Goal: Transaction & Acquisition: Purchase product/service

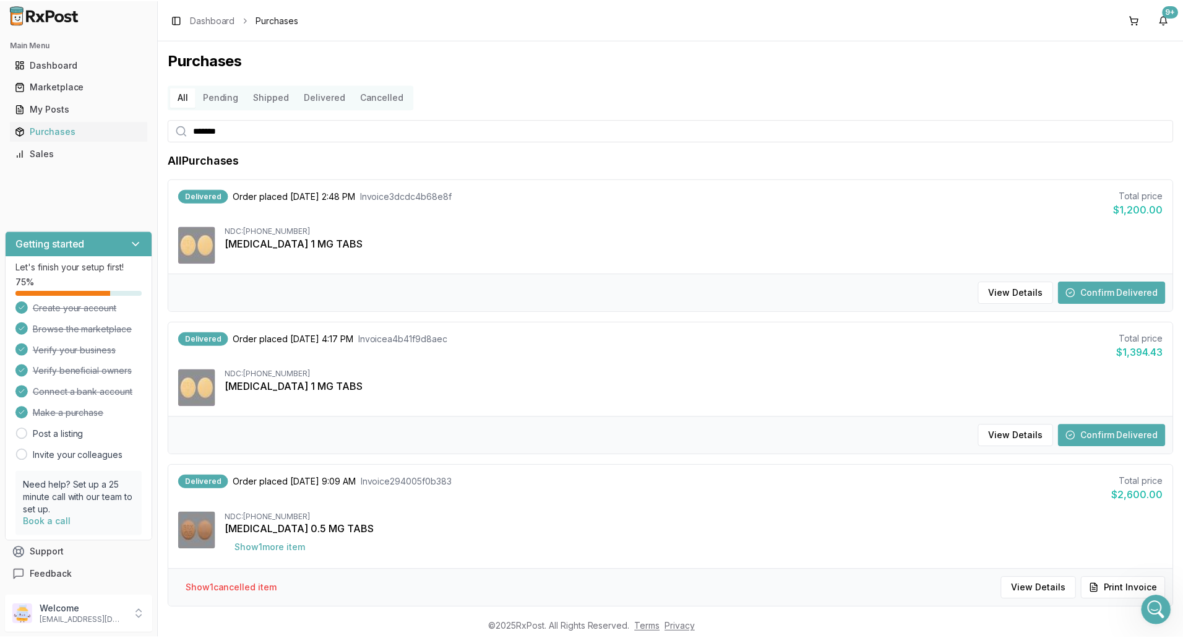
scroll to position [2, 0]
click at [56, 133] on div "Purchases" at bounding box center [79, 131] width 128 height 12
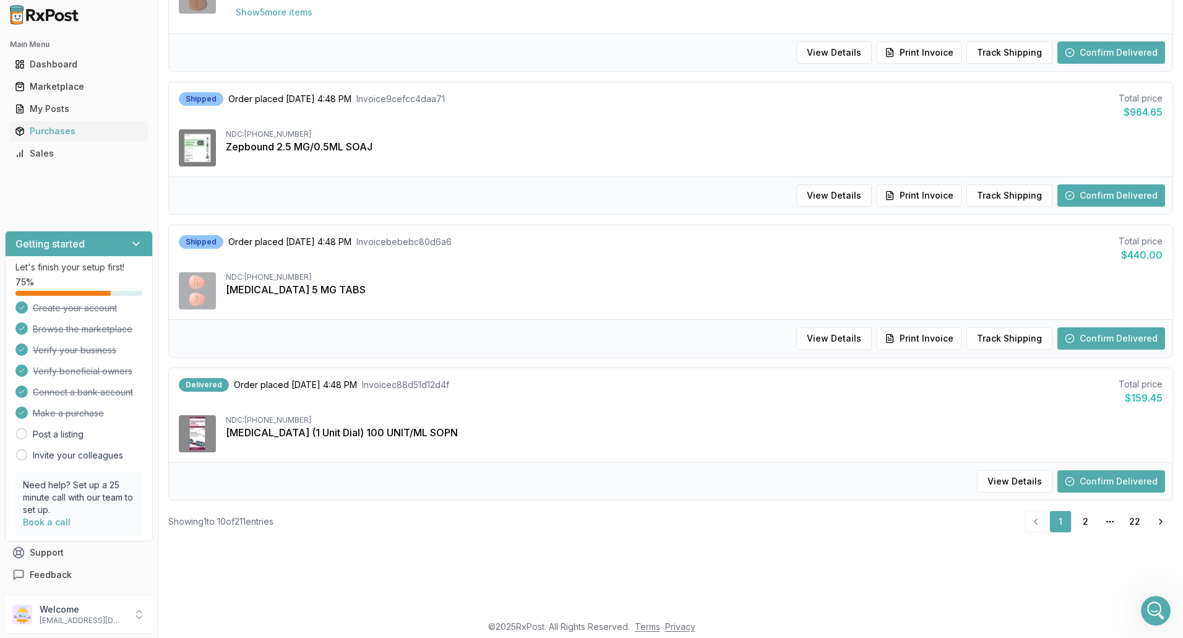
scroll to position [62, 0]
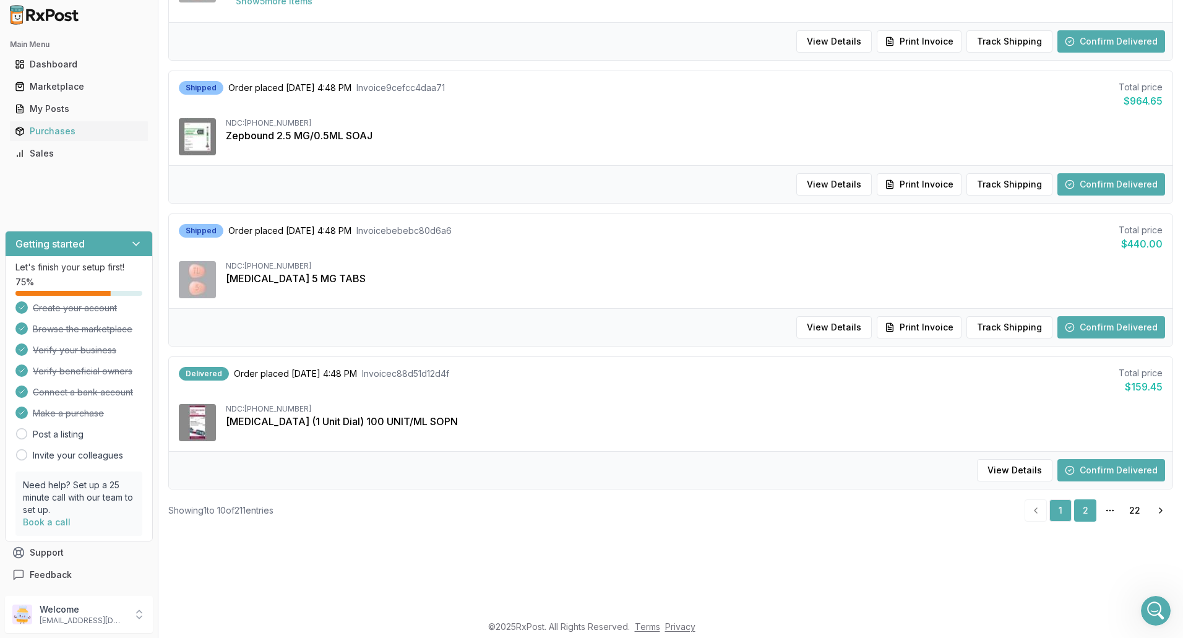
click at [1076, 513] on link "2" at bounding box center [1085, 510] width 22 height 22
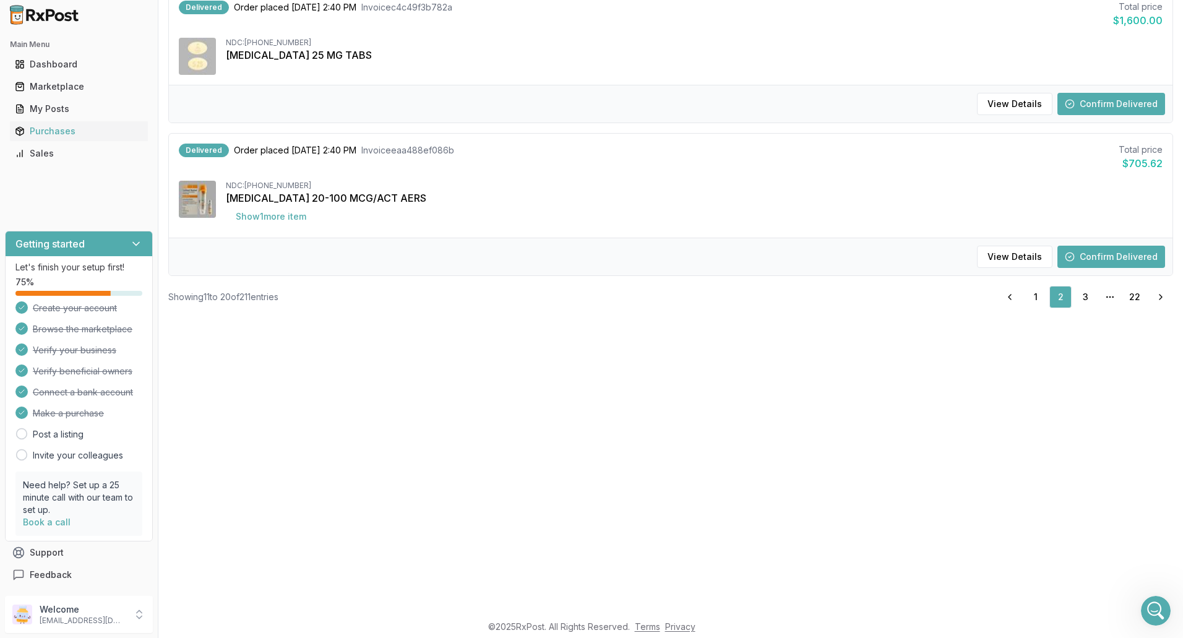
scroll to position [411, 0]
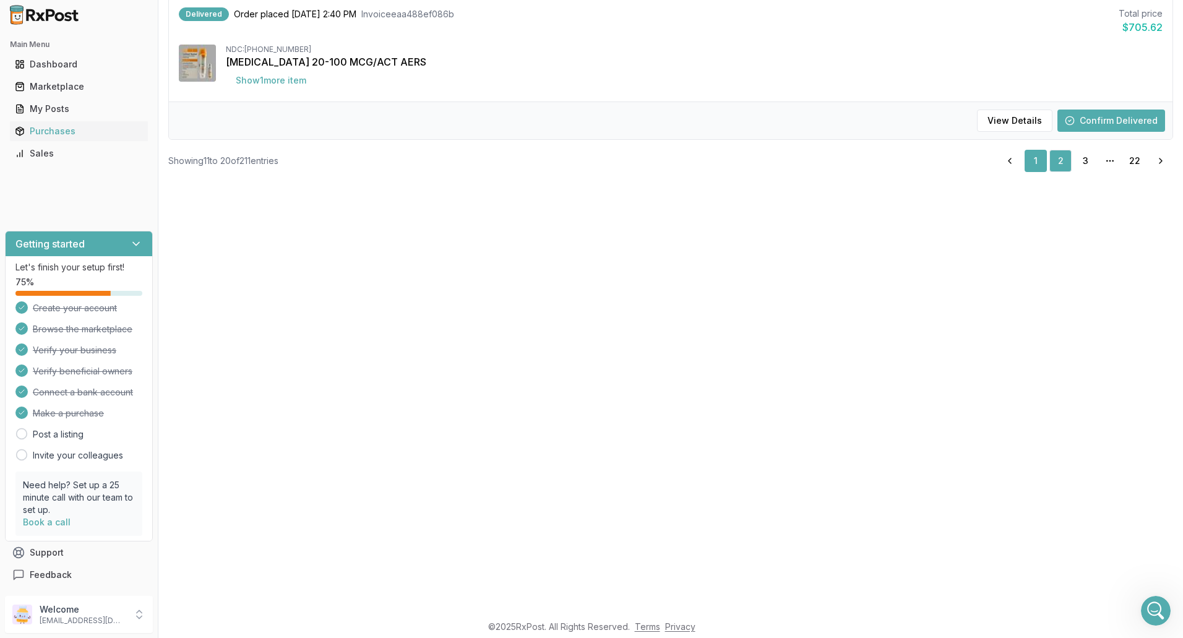
click at [1035, 157] on link "1" at bounding box center [1035, 161] width 22 height 22
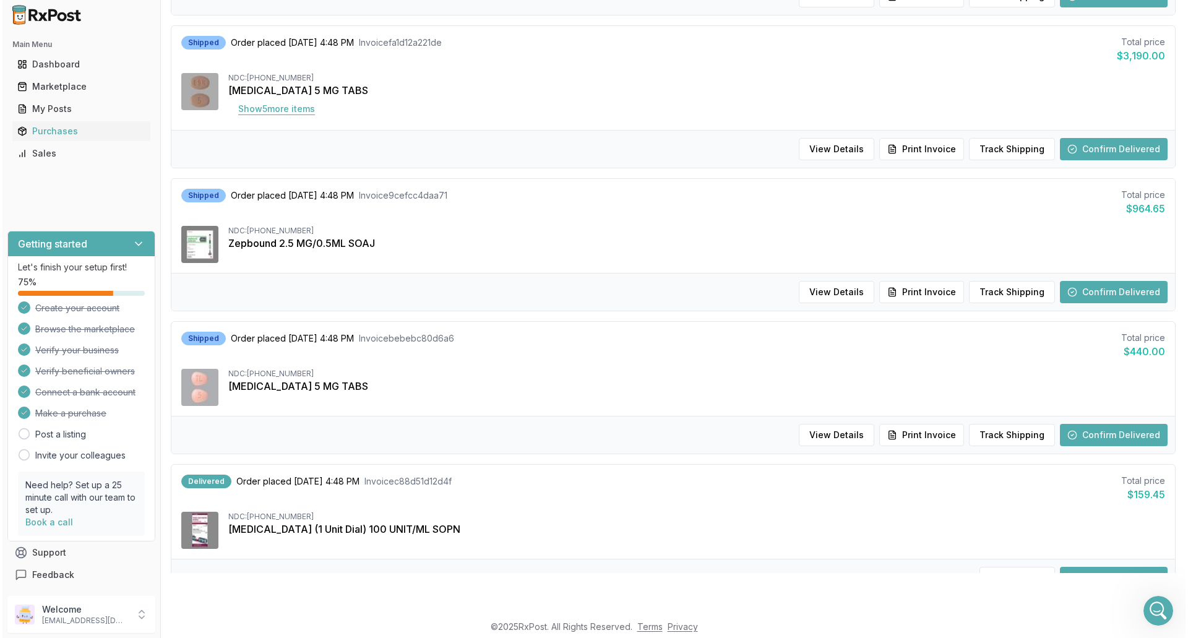
scroll to position [1076, 0]
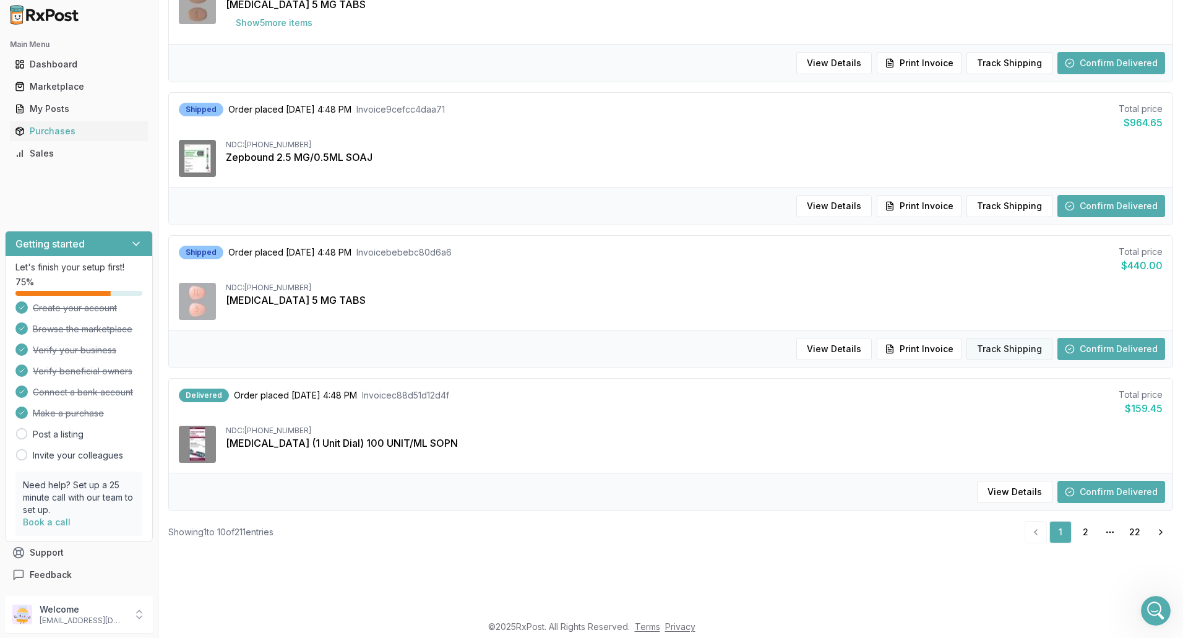
click at [1007, 346] on button "Track Shipping" at bounding box center [1009, 349] width 86 height 22
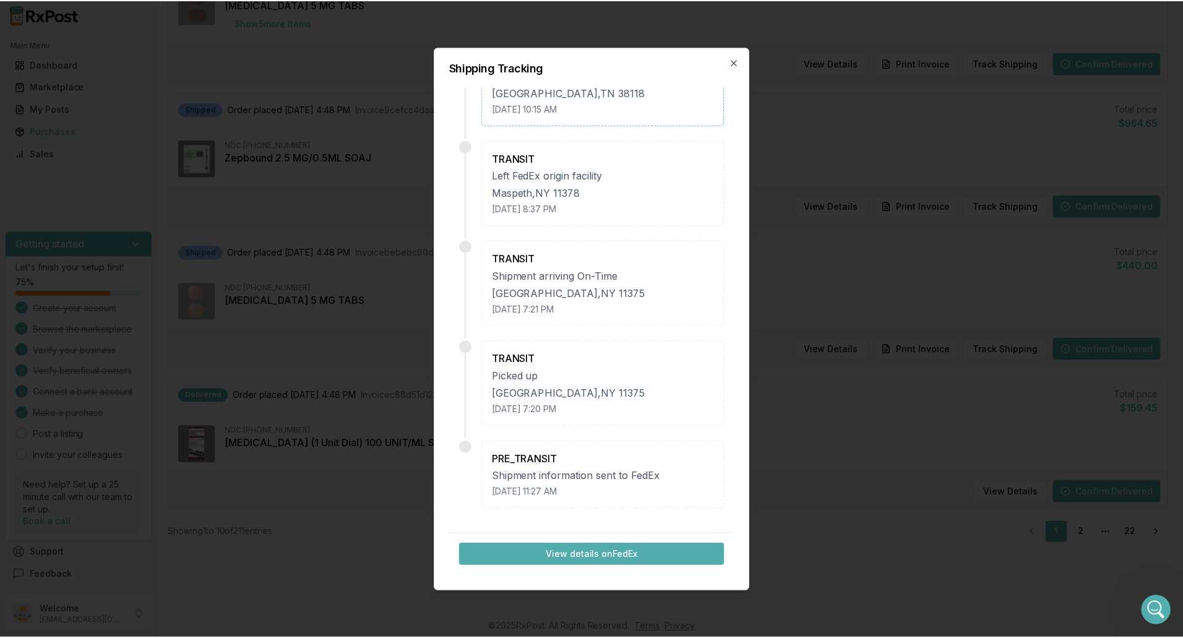
scroll to position [0, 0]
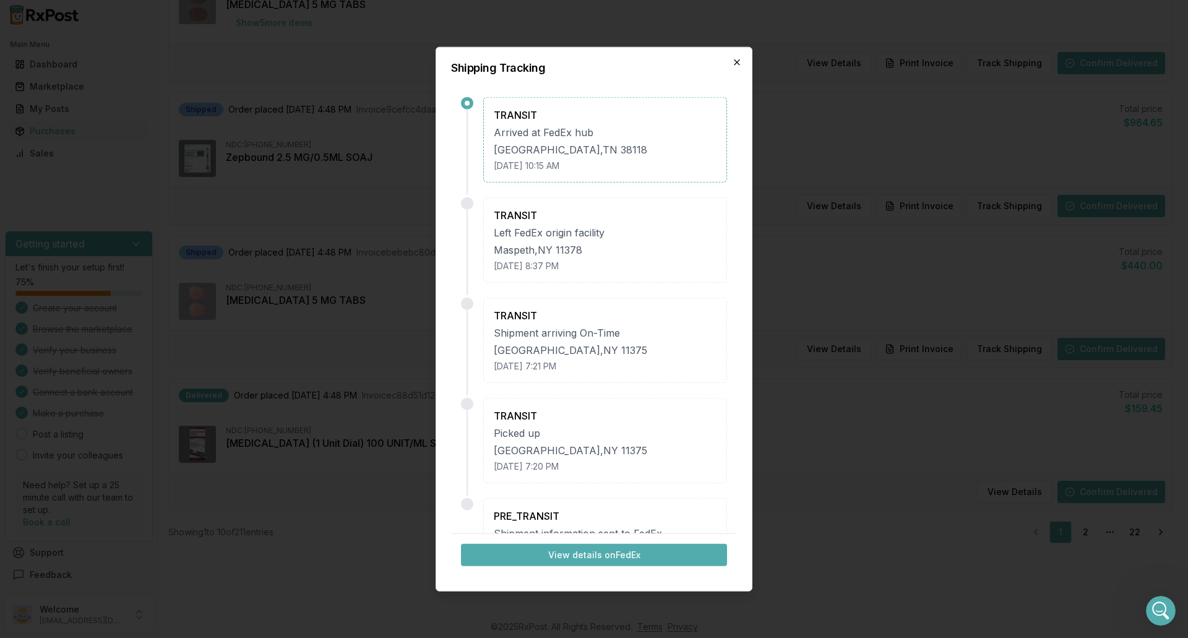
click at [739, 59] on icon "button" at bounding box center [737, 62] width 10 height 10
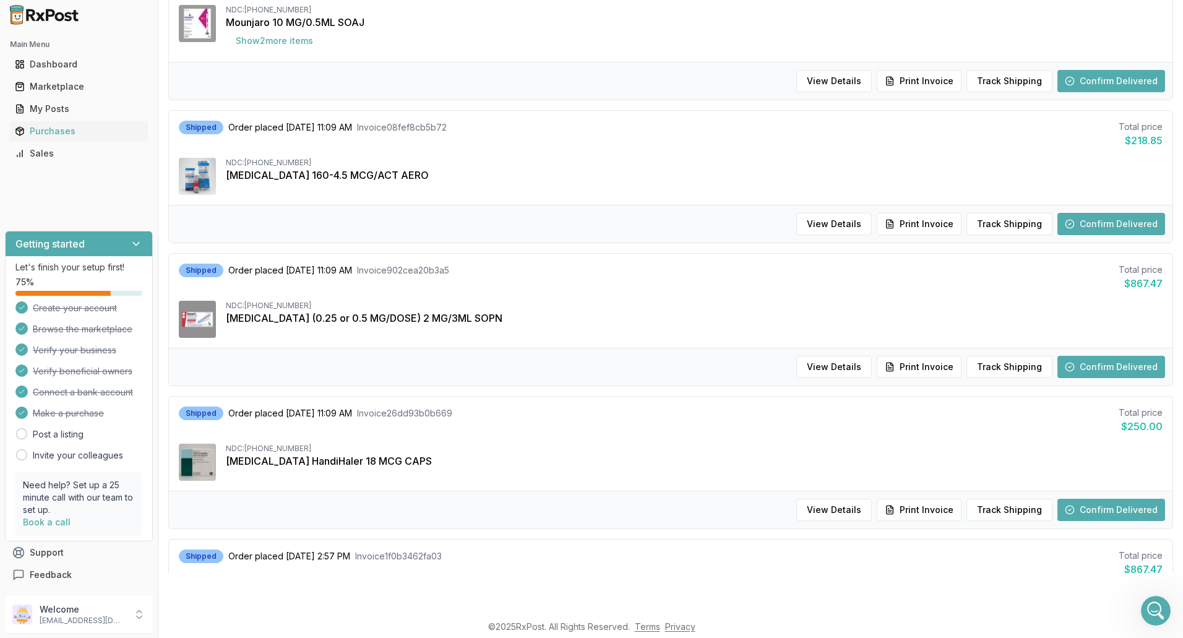
scroll to position [25, 0]
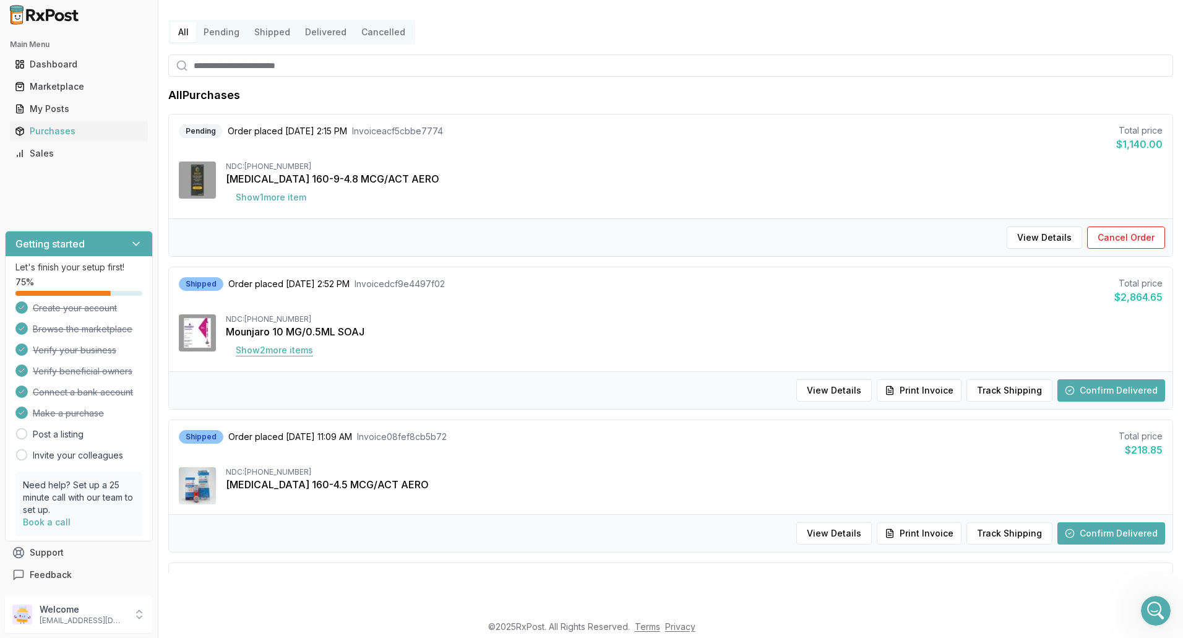
click at [276, 349] on button "Show 2 more item s" at bounding box center [274, 350] width 97 height 22
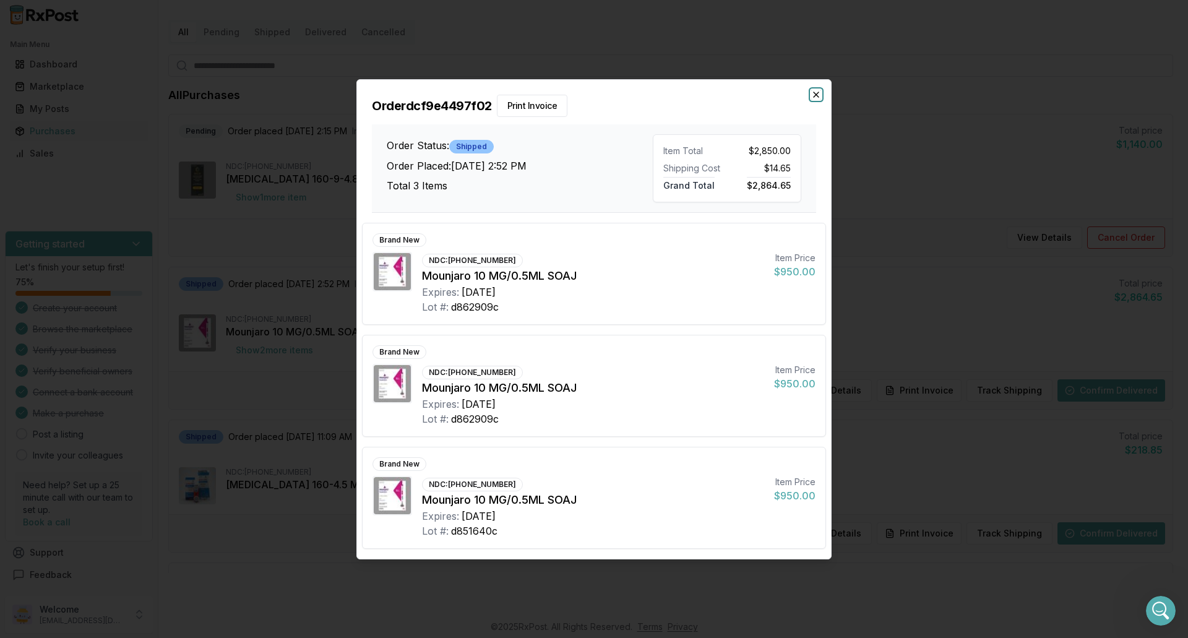
click at [816, 92] on icon "button" at bounding box center [816, 95] width 10 height 10
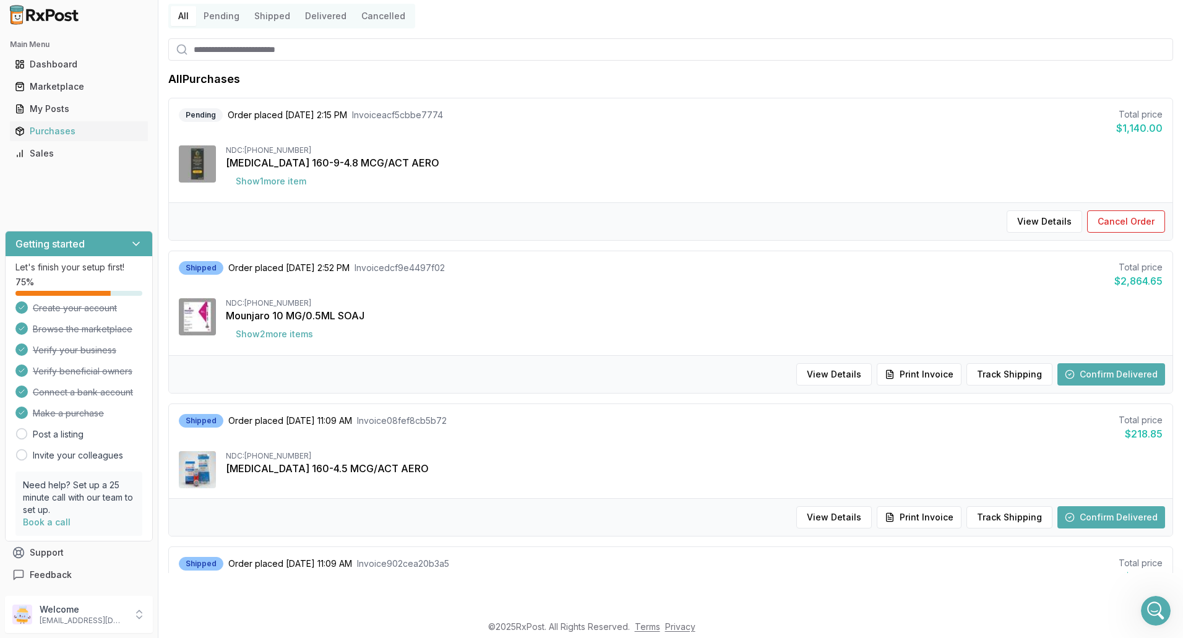
scroll to position [0, 0]
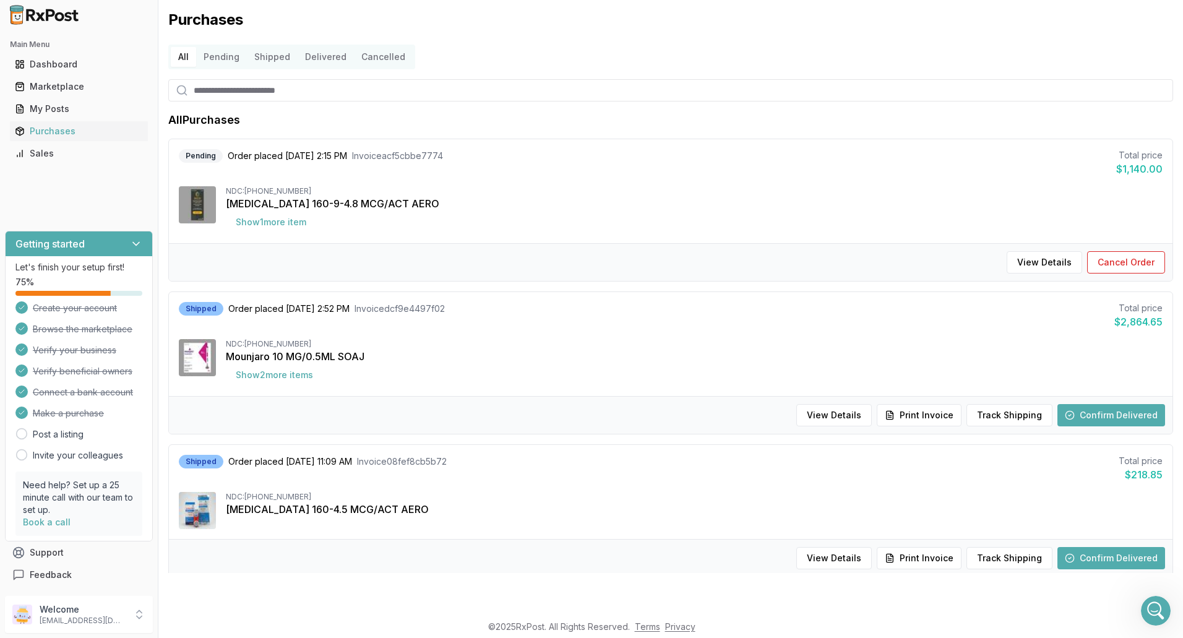
click at [251, 88] on input "search" at bounding box center [670, 90] width 1005 height 22
type input "*"
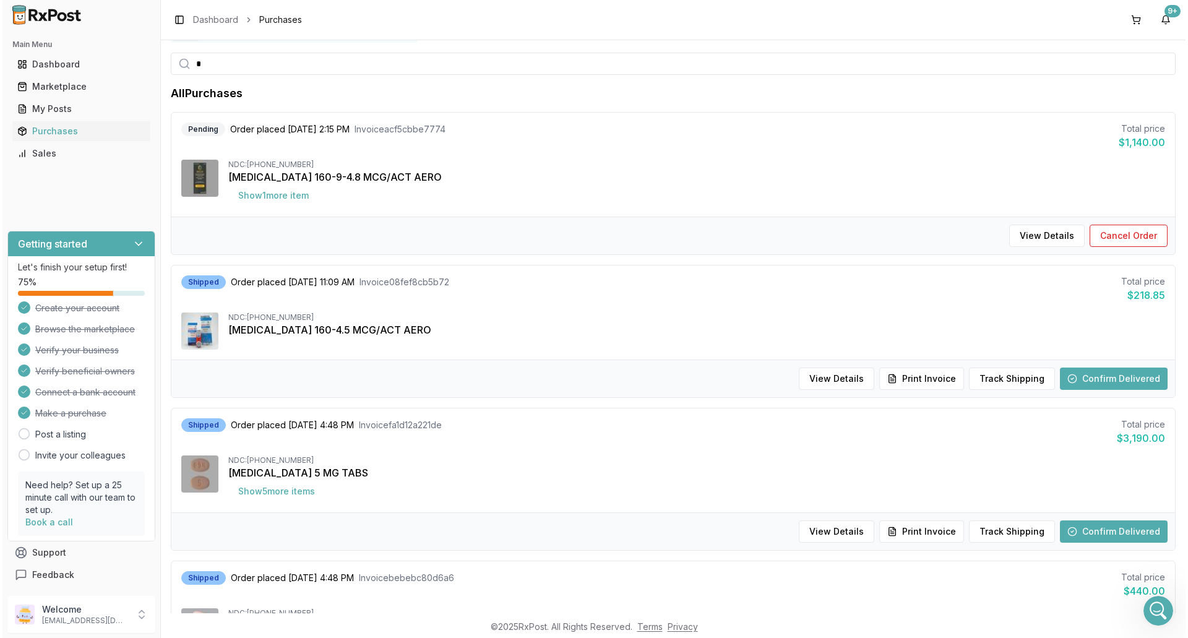
scroll to position [62, 0]
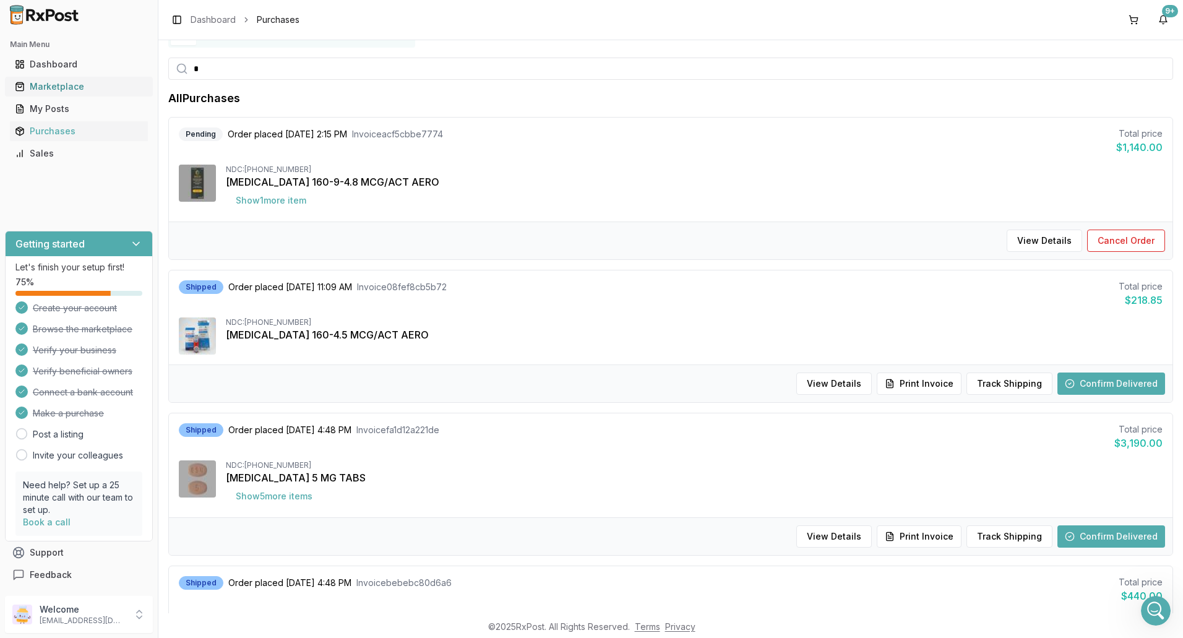
click at [84, 82] on div "Marketplace" at bounding box center [79, 86] width 128 height 12
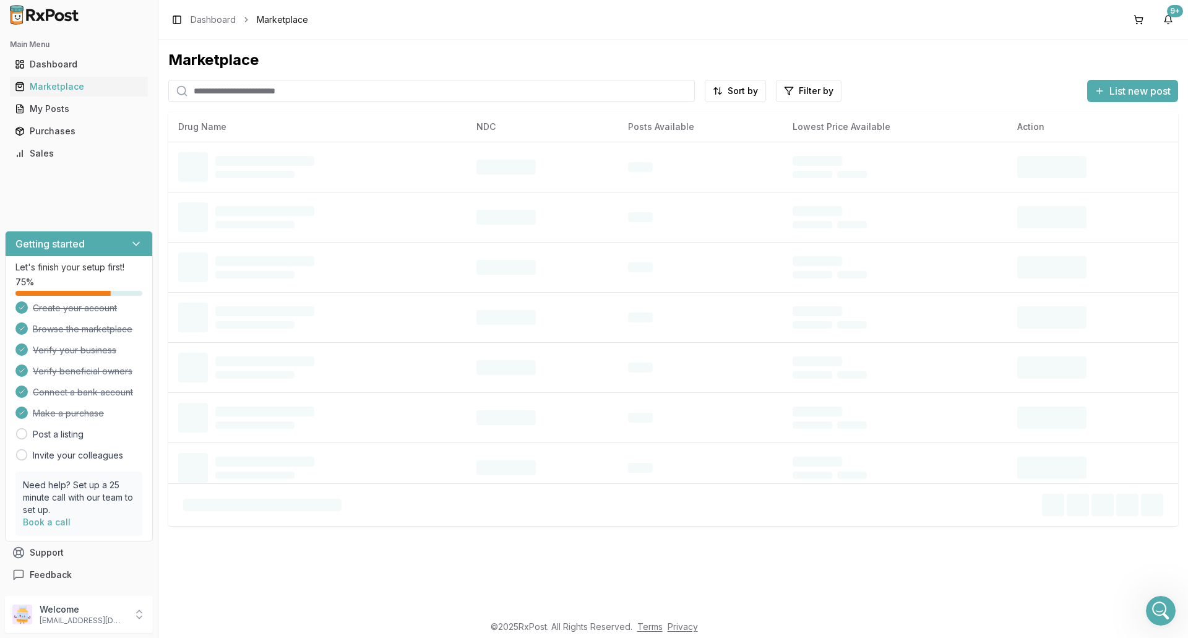
click at [223, 88] on input "search" at bounding box center [431, 91] width 526 height 22
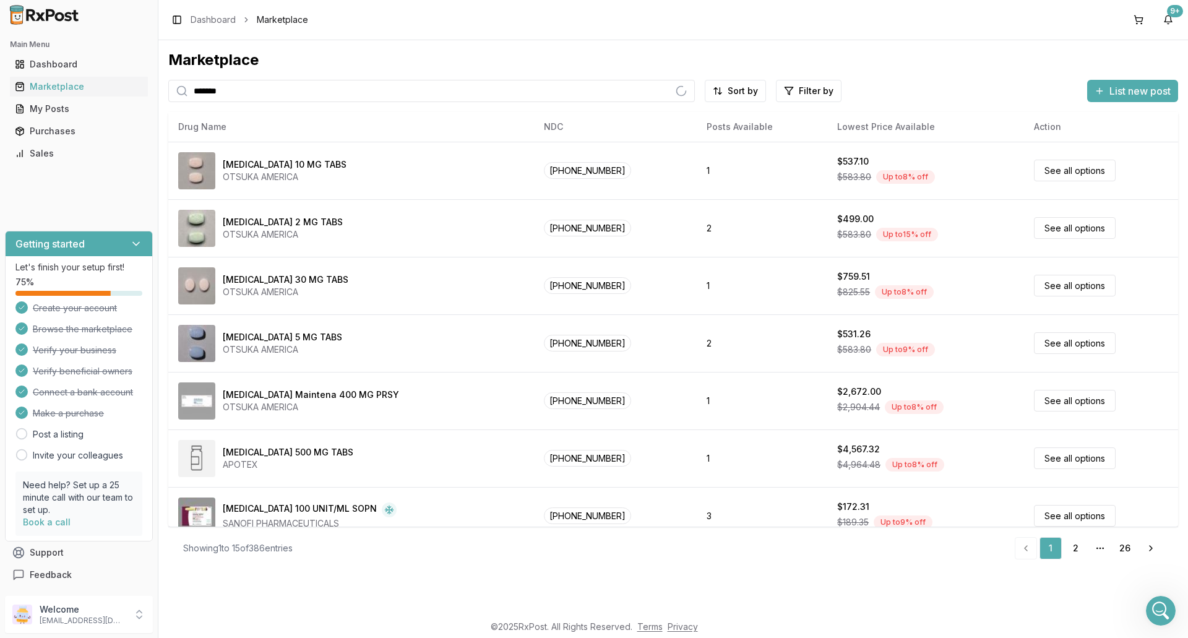
type input "*******"
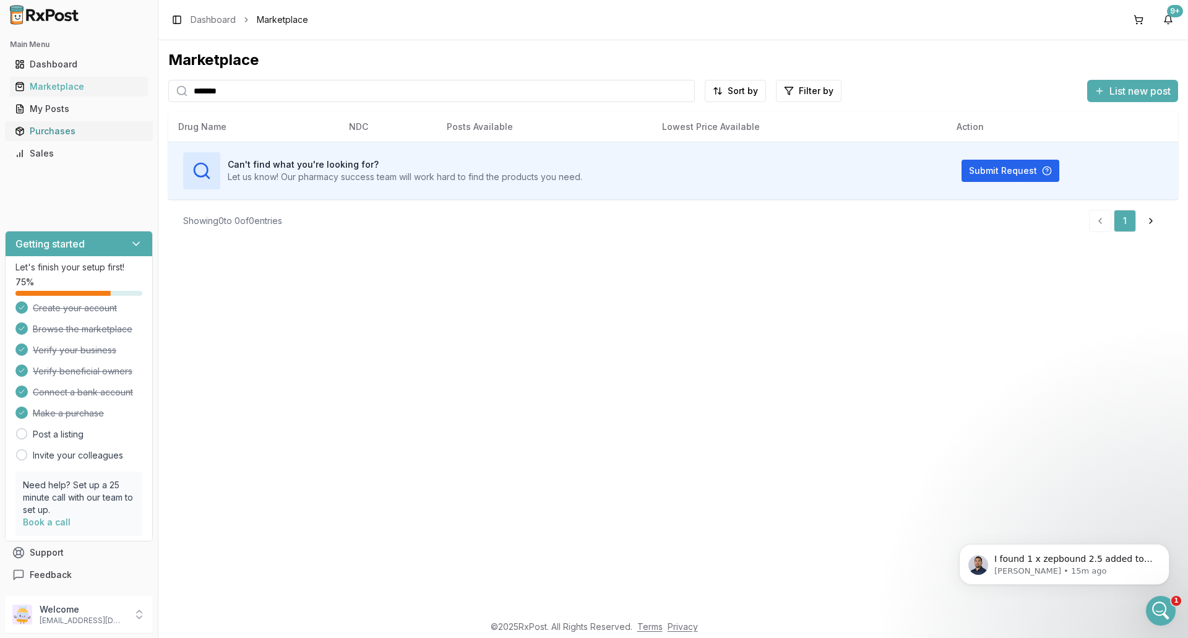
drag, startPoint x: 72, startPoint y: 132, endPoint x: 103, endPoint y: 127, distance: 31.4
click at [72, 132] on div "Purchases" at bounding box center [79, 131] width 128 height 12
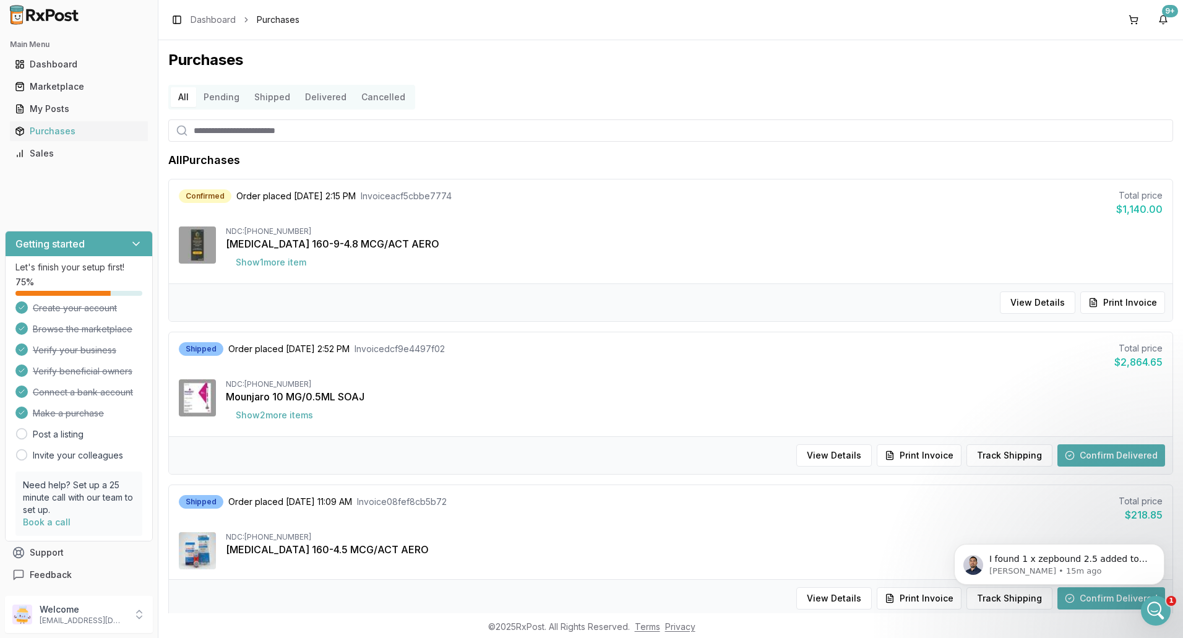
click at [293, 133] on input "search" at bounding box center [670, 130] width 1005 height 22
type input "*******"
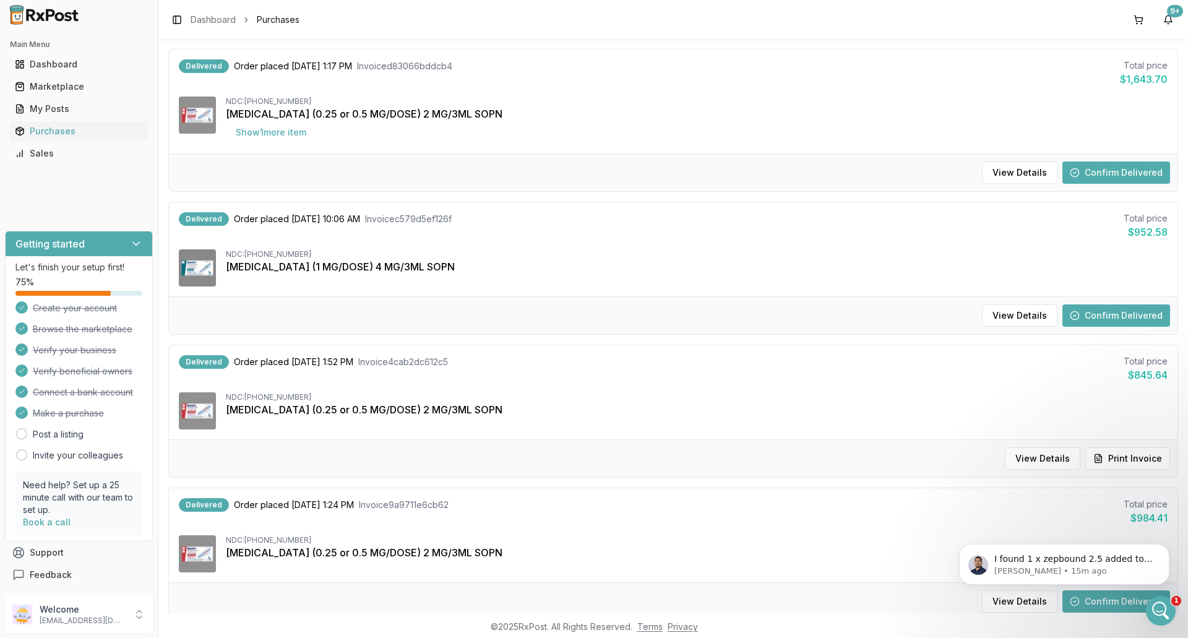
scroll to position [1052, 0]
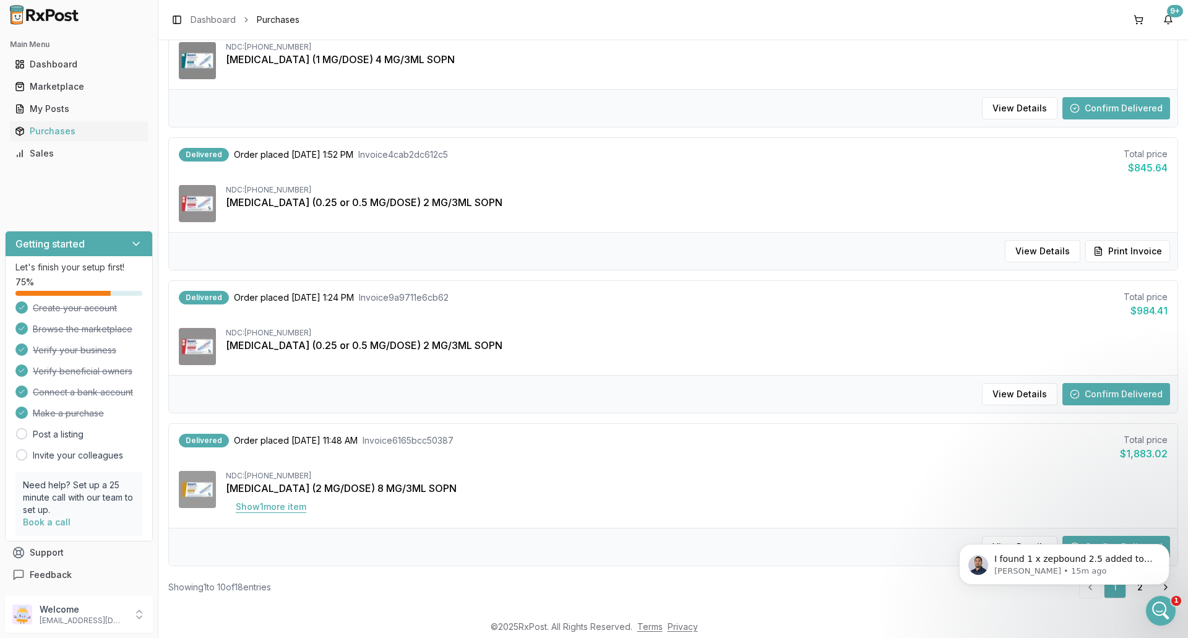
click at [284, 508] on button "Show 1 more item" at bounding box center [271, 506] width 90 height 22
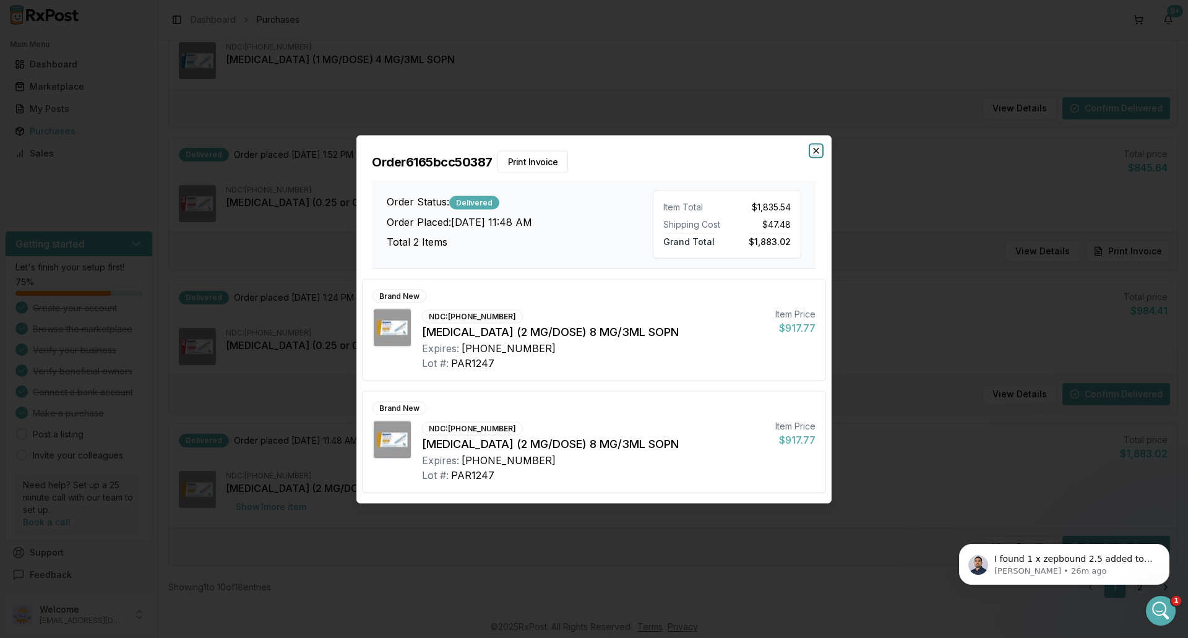
click at [817, 152] on icon "button" at bounding box center [815, 150] width 5 height 5
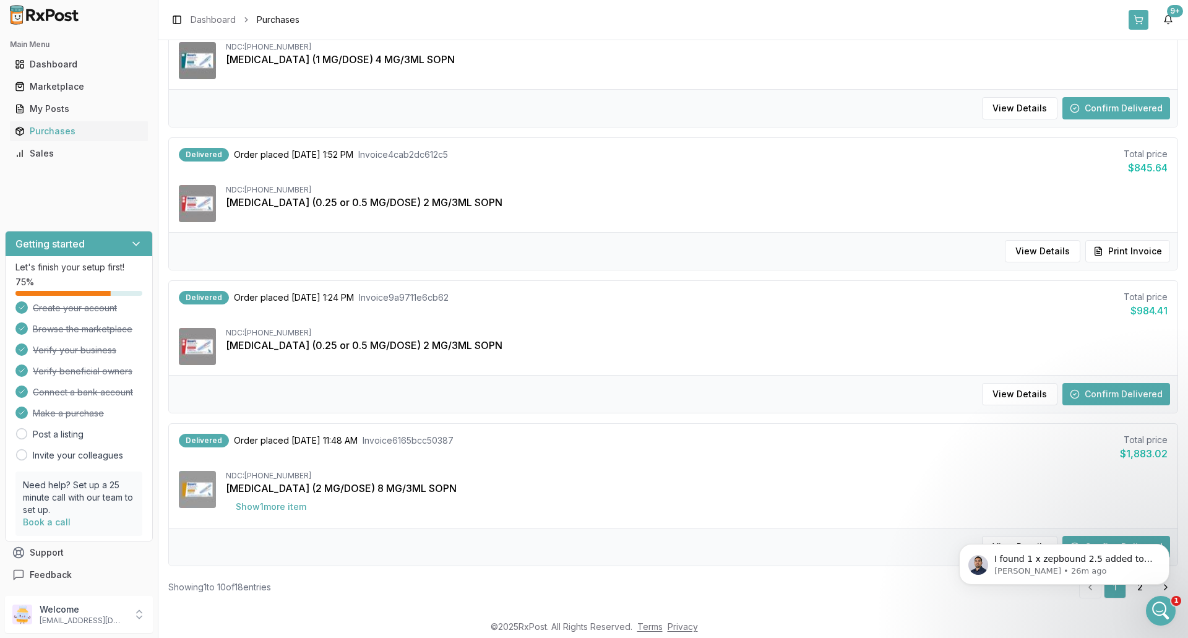
click at [1142, 14] on button at bounding box center [1138, 20] width 20 height 20
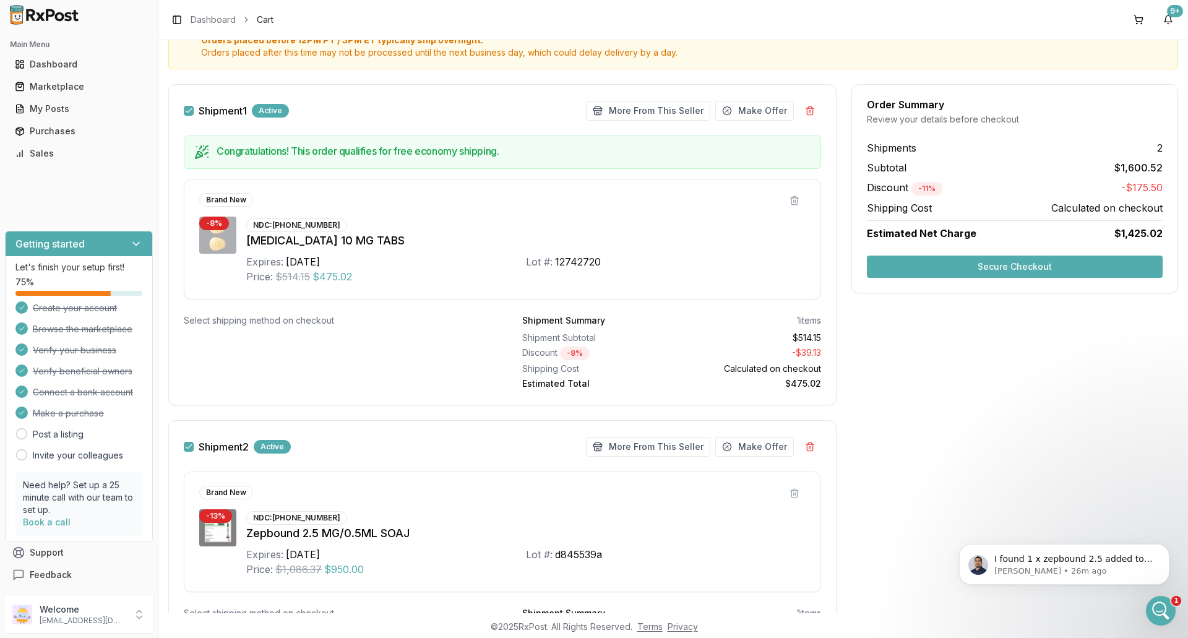
scroll to position [145, 0]
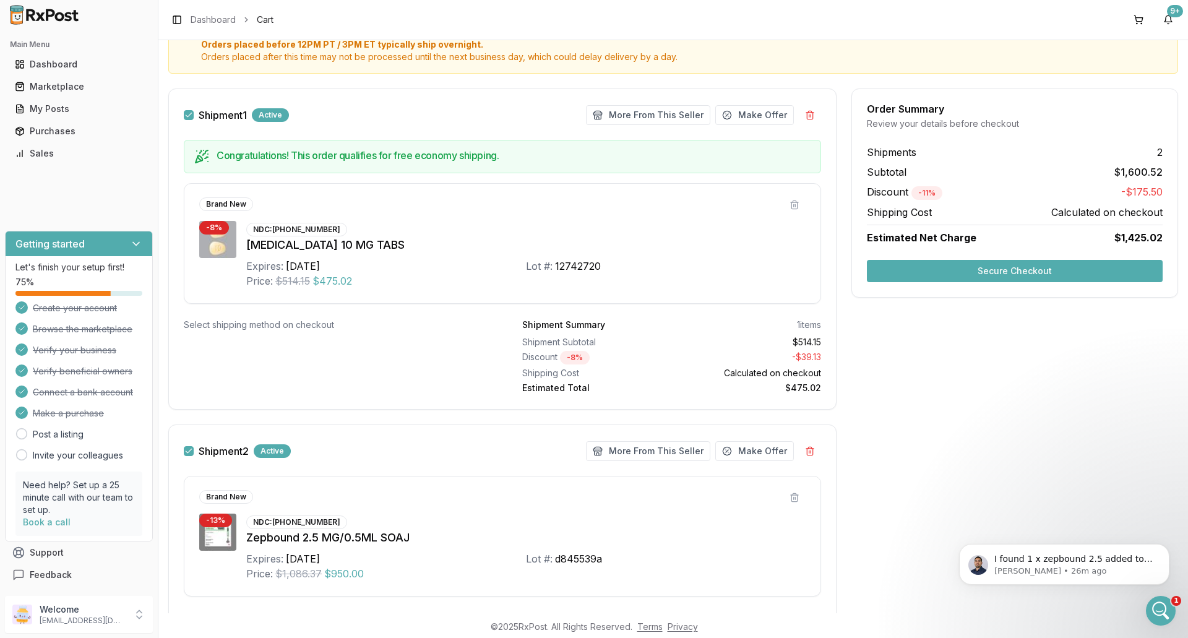
click at [1026, 270] on button "Secure Checkout" at bounding box center [1015, 271] width 296 height 22
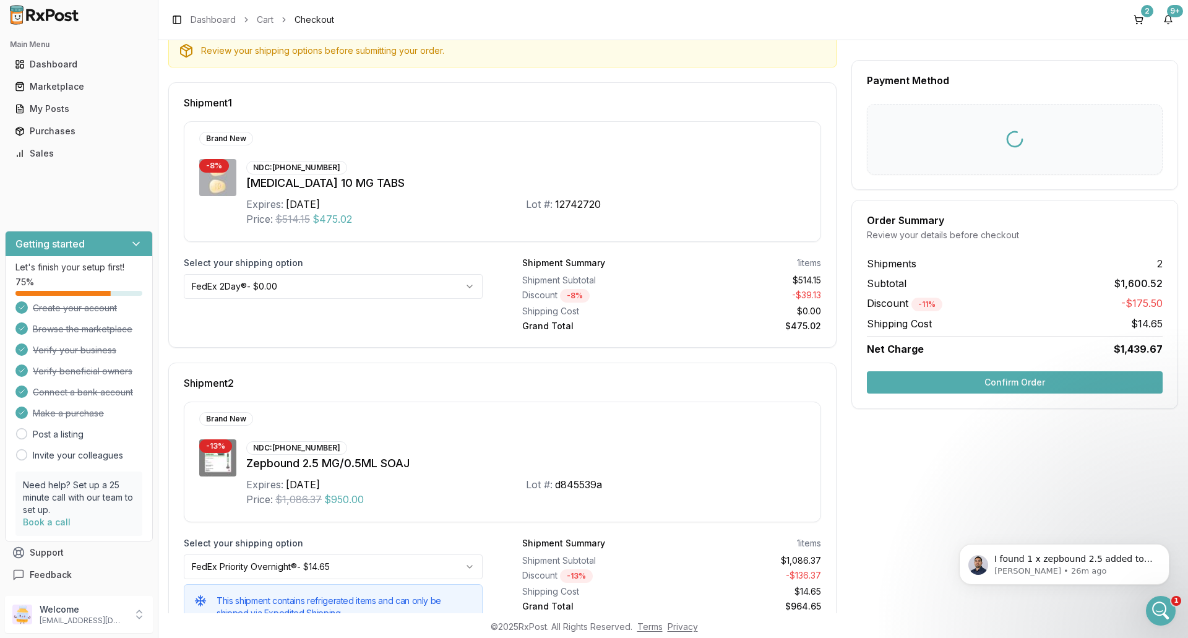
scroll to position [10, 0]
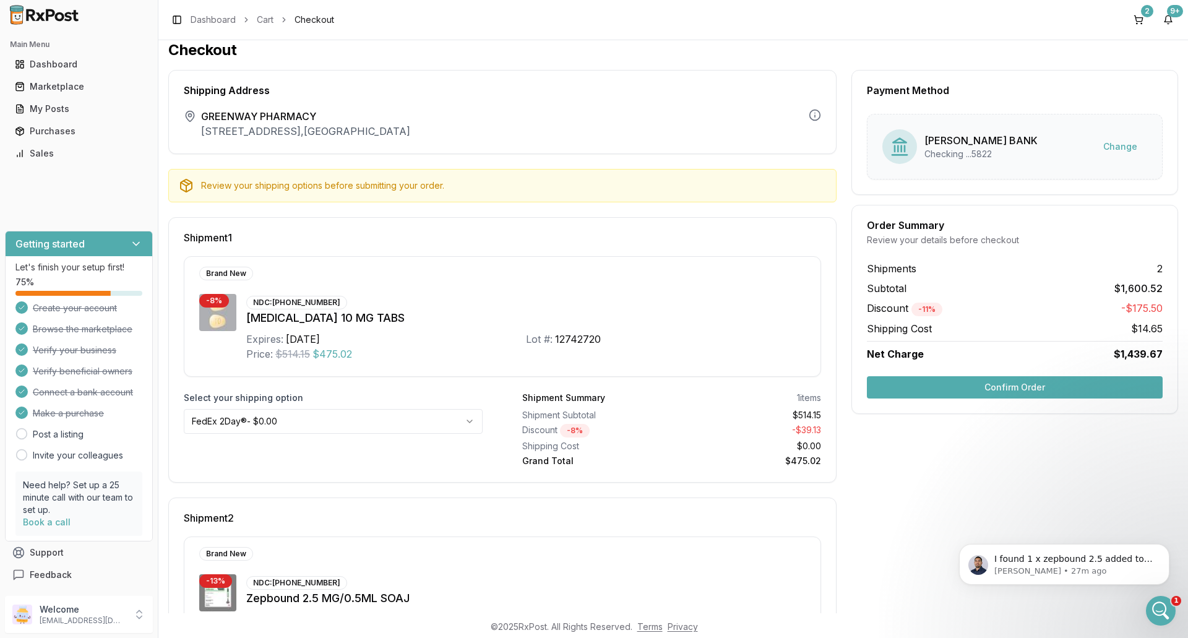
click at [1024, 389] on button "Confirm Order" at bounding box center [1015, 387] width 296 height 22
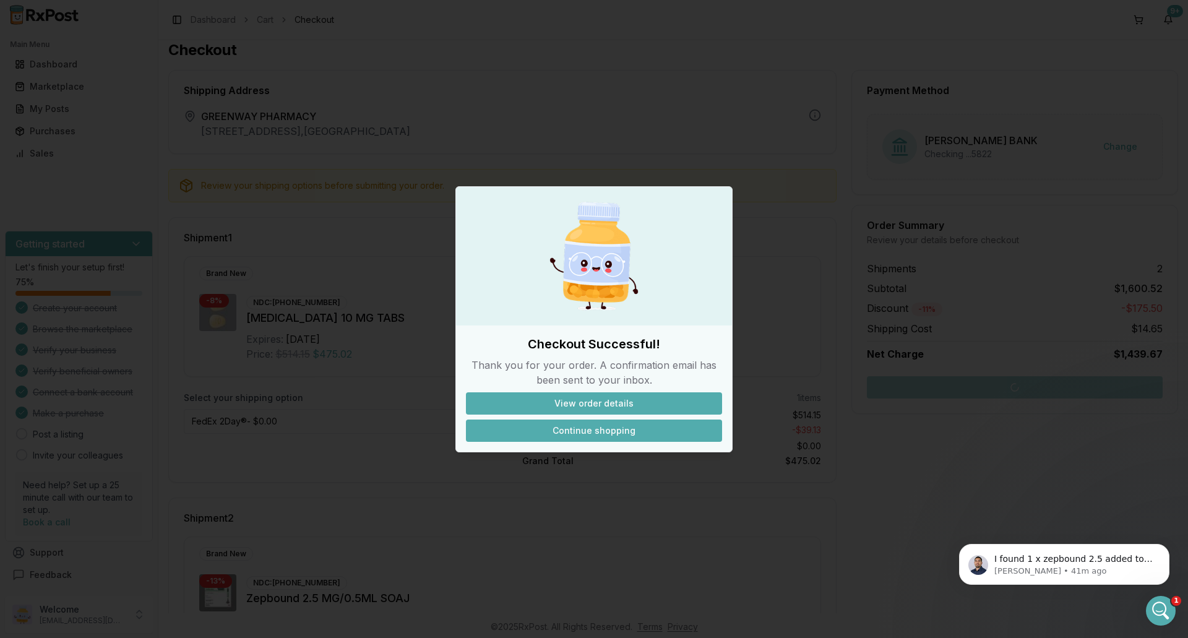
click at [578, 428] on button "Continue shopping" at bounding box center [594, 430] width 256 height 22
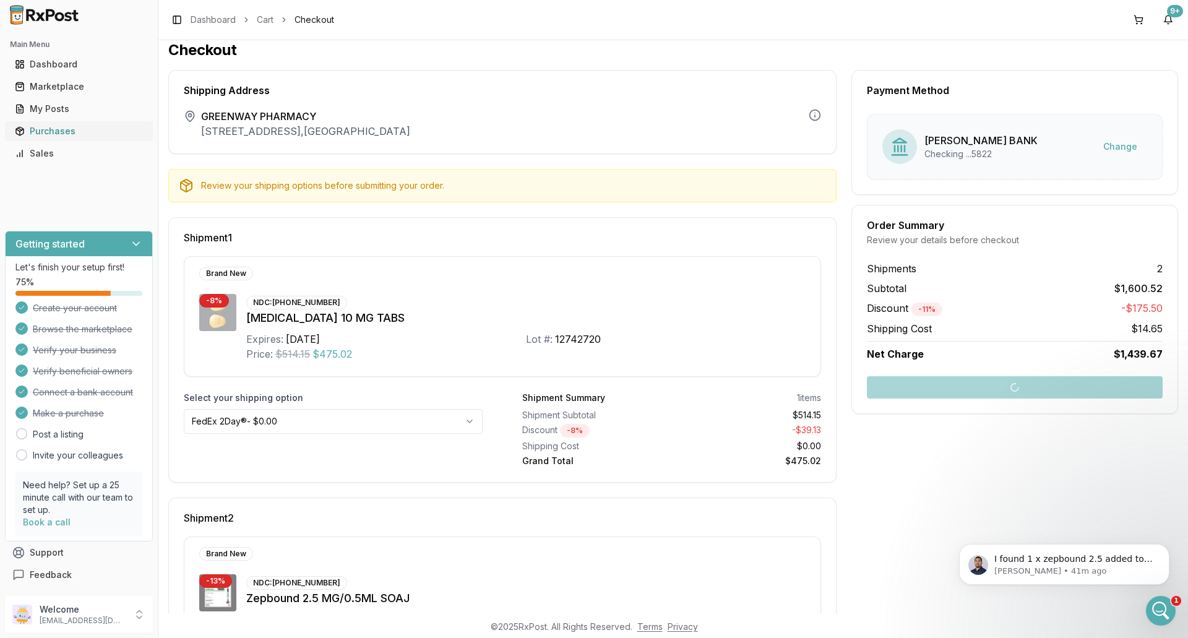
click at [84, 131] on div "Purchases" at bounding box center [79, 131] width 128 height 12
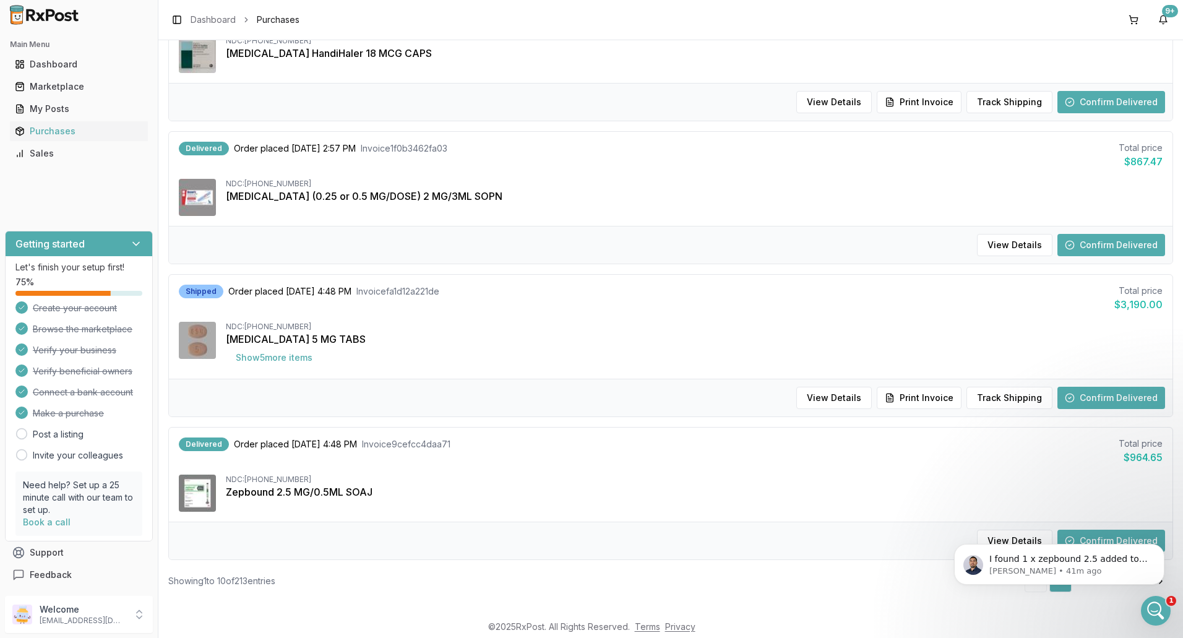
scroll to position [1076, 0]
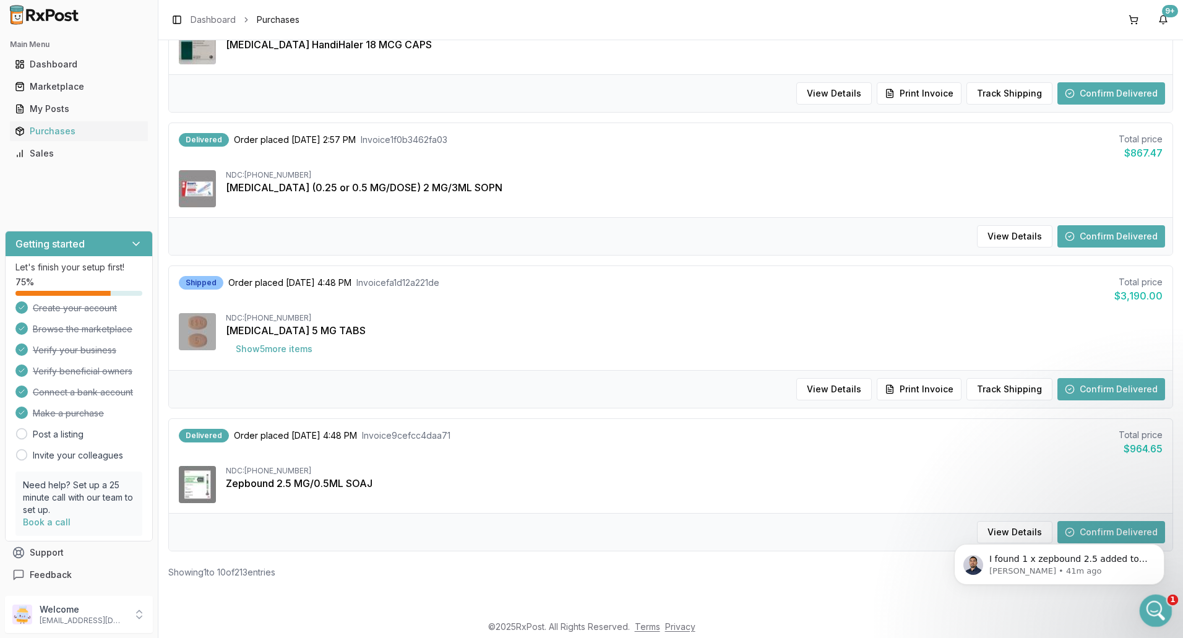
click at [1149, 613] on icon "Open Intercom Messenger" at bounding box center [1154, 609] width 20 height 20
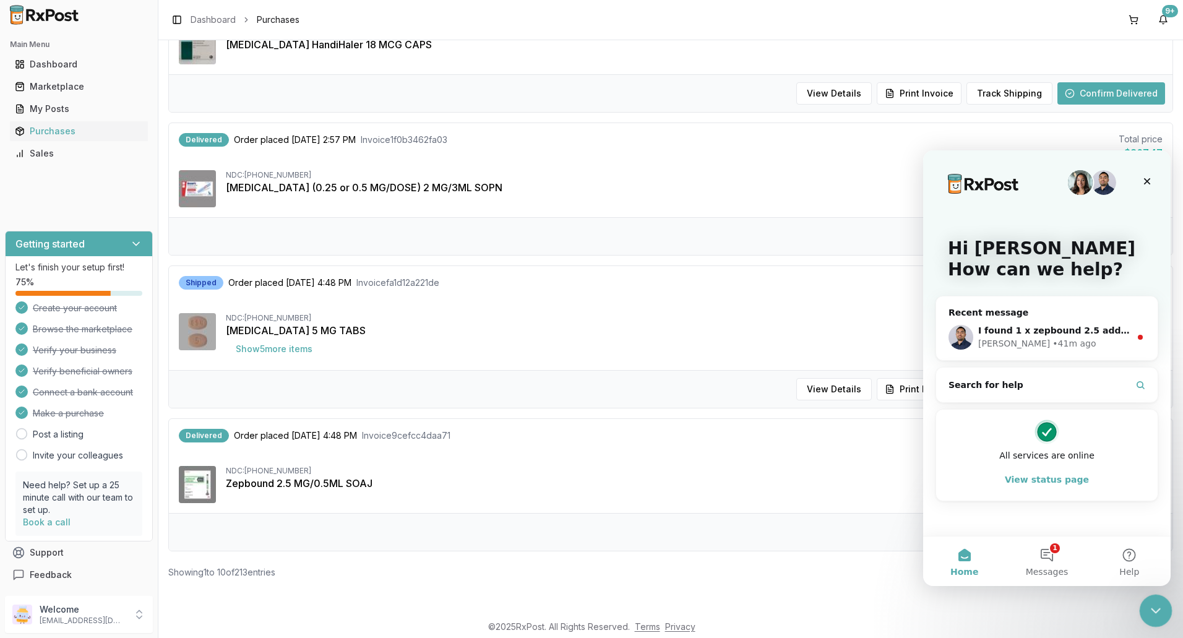
click at [1147, 614] on icon "Close Intercom Messenger" at bounding box center [1153, 608] width 15 height 15
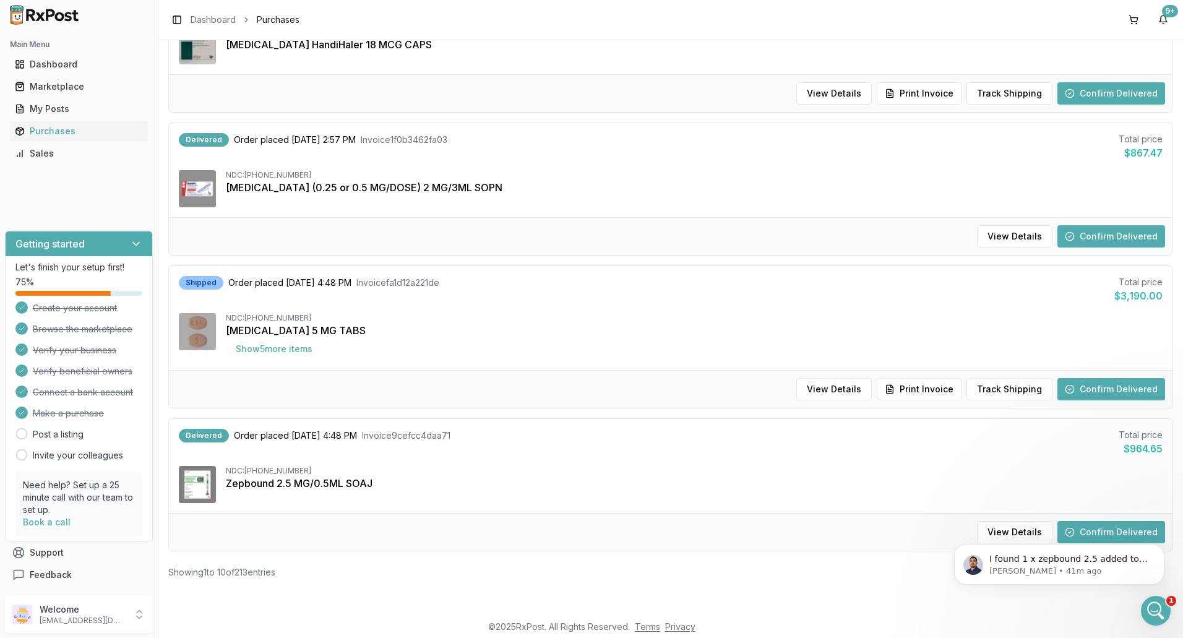
scroll to position [0, 0]
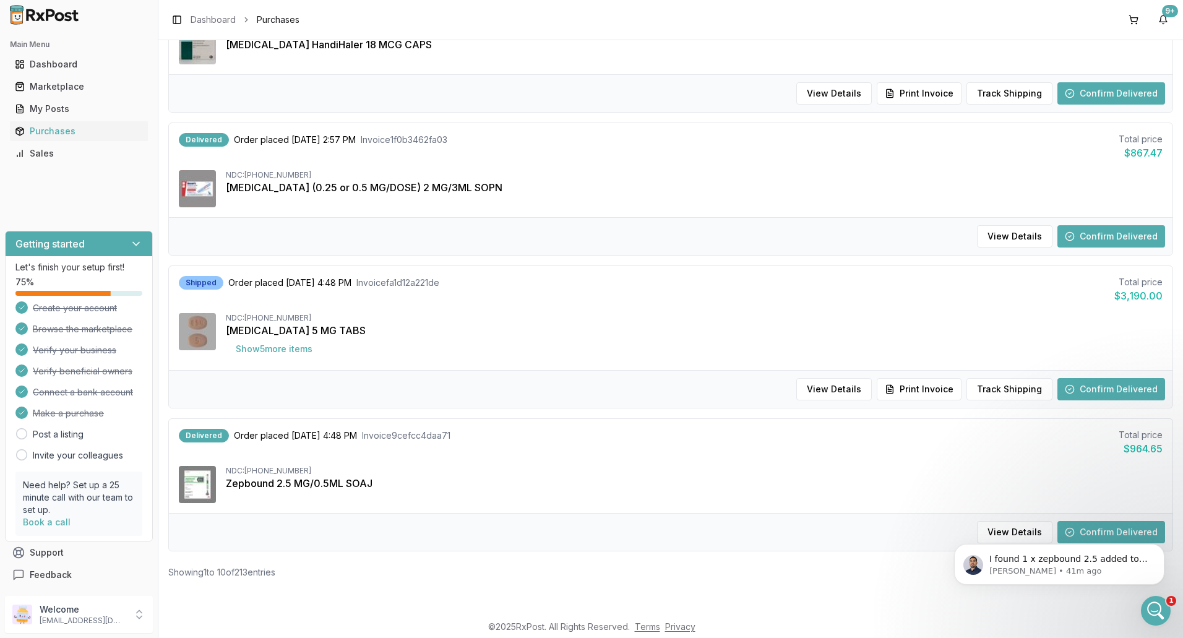
click at [1054, 606] on div "Purchases All Pending Shipped Delivered Cancelled All Purchases Pending Order p…" at bounding box center [670, 326] width 1024 height 573
click at [1147, 603] on div "Open Intercom Messenger" at bounding box center [1153, 608] width 41 height 41
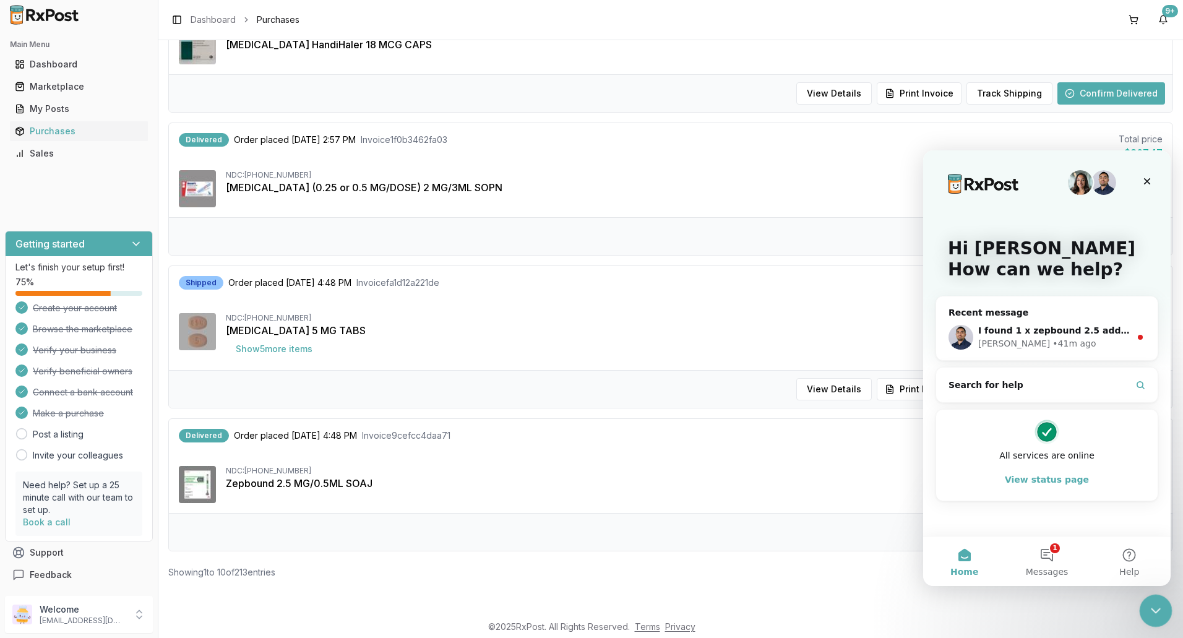
click at [1147, 603] on icon "Close Intercom Messenger" at bounding box center [1153, 608] width 15 height 15
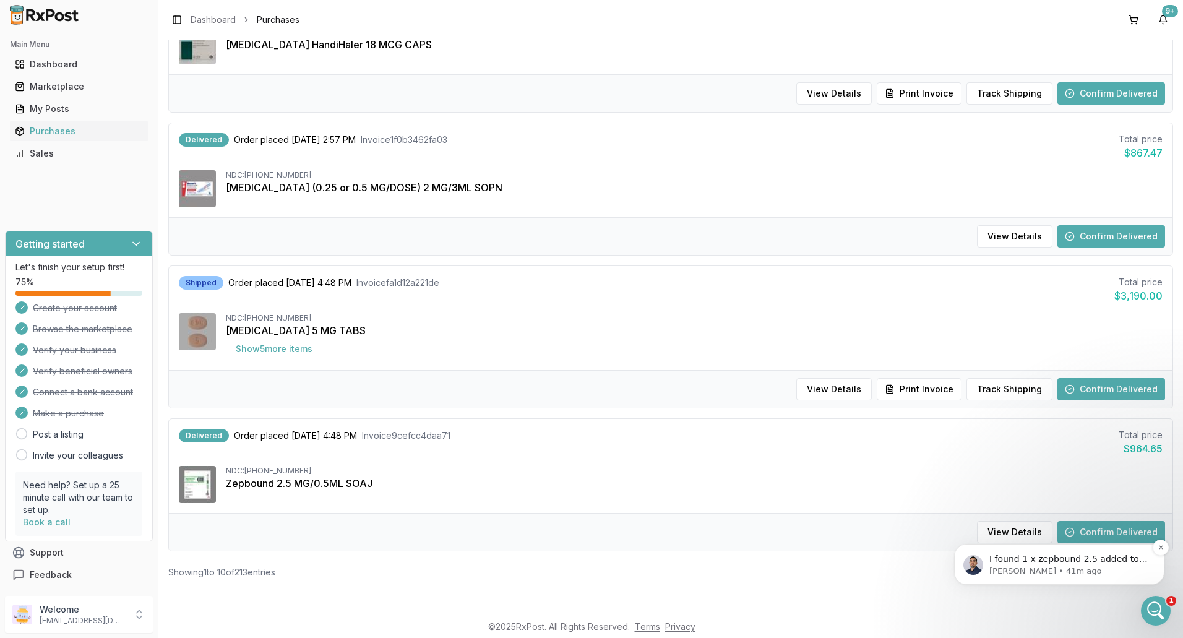
click at [1121, 565] on p "[PERSON_NAME] • 41m ago" at bounding box center [1069, 570] width 160 height 11
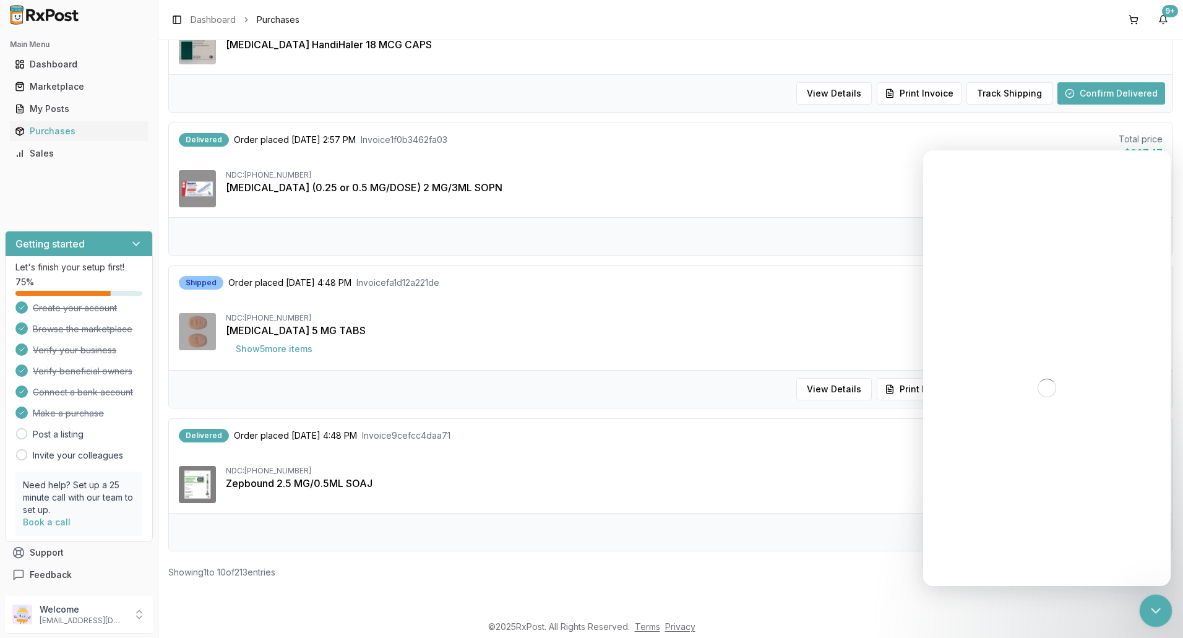
click at [1148, 604] on icon "Close Intercom Messenger" at bounding box center [1153, 608] width 15 height 15
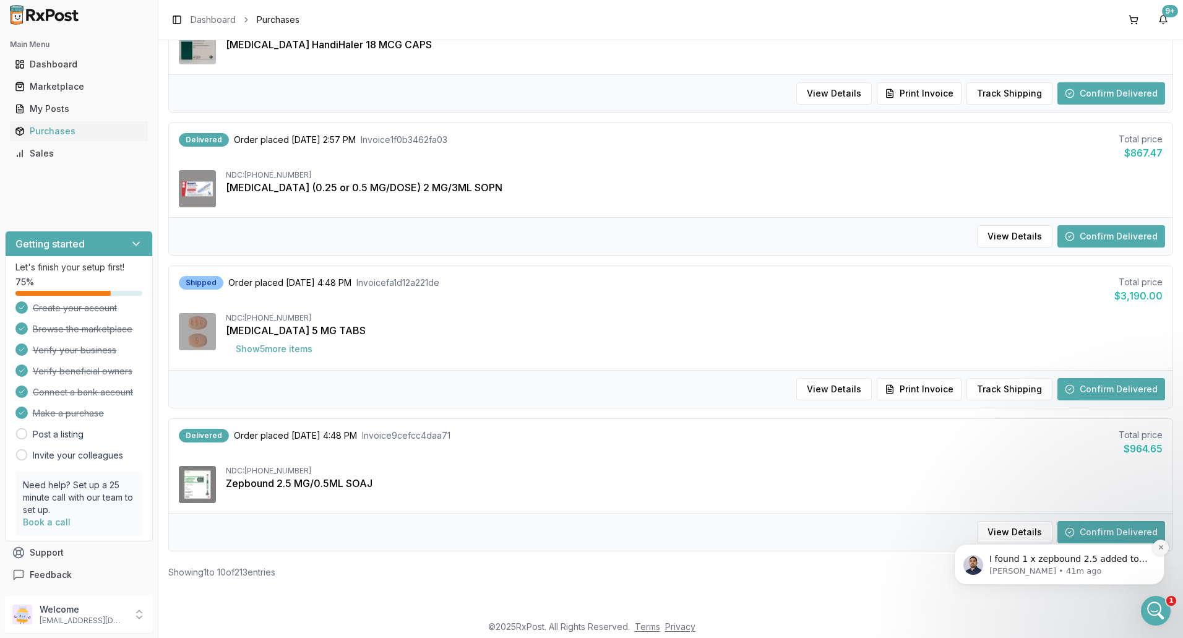
click at [1159, 546] on icon "Dismiss notification" at bounding box center [1160, 547] width 7 height 7
click at [1162, 551] on icon "Dismiss notification" at bounding box center [1160, 547] width 7 height 7
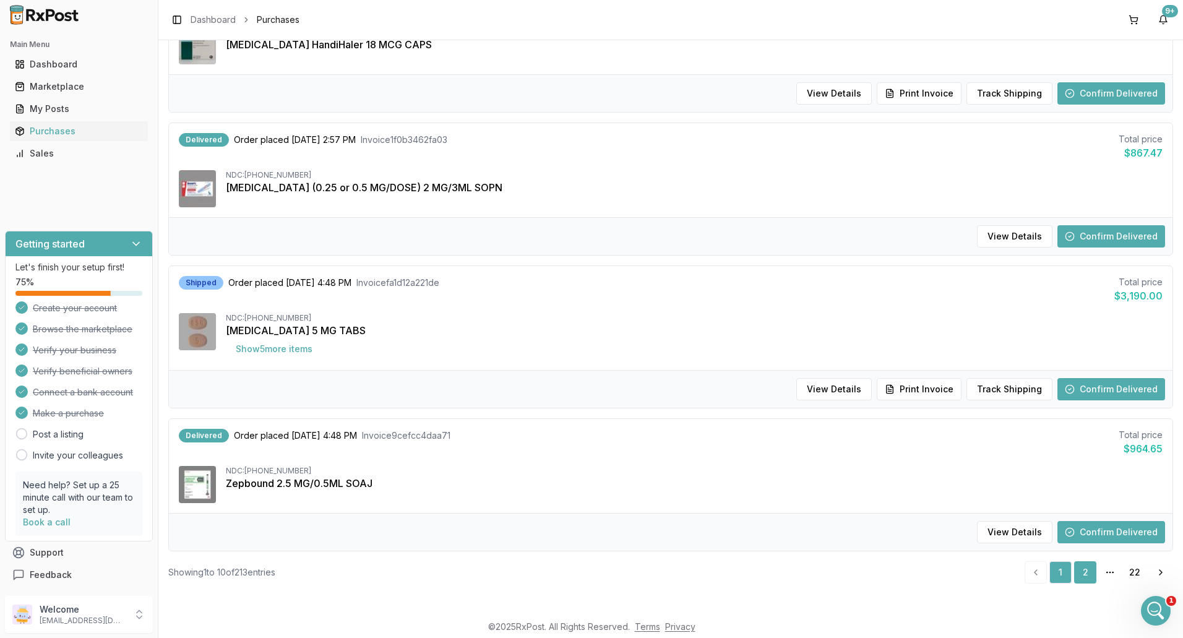
click at [1078, 575] on link "2" at bounding box center [1085, 572] width 22 height 22
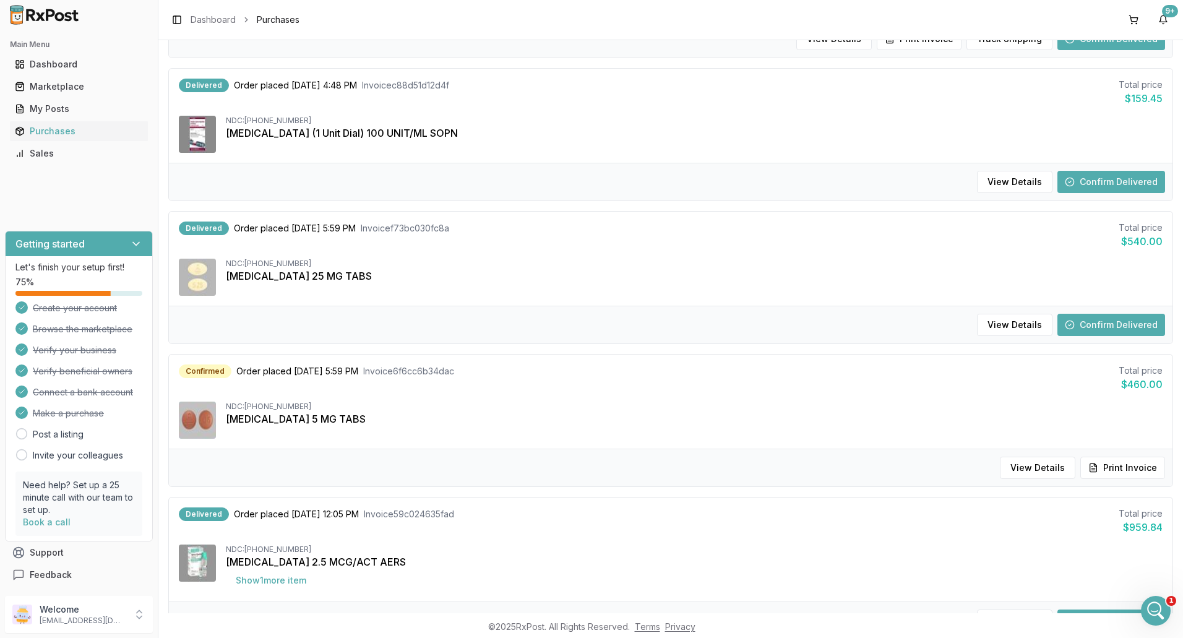
scroll to position [186, 0]
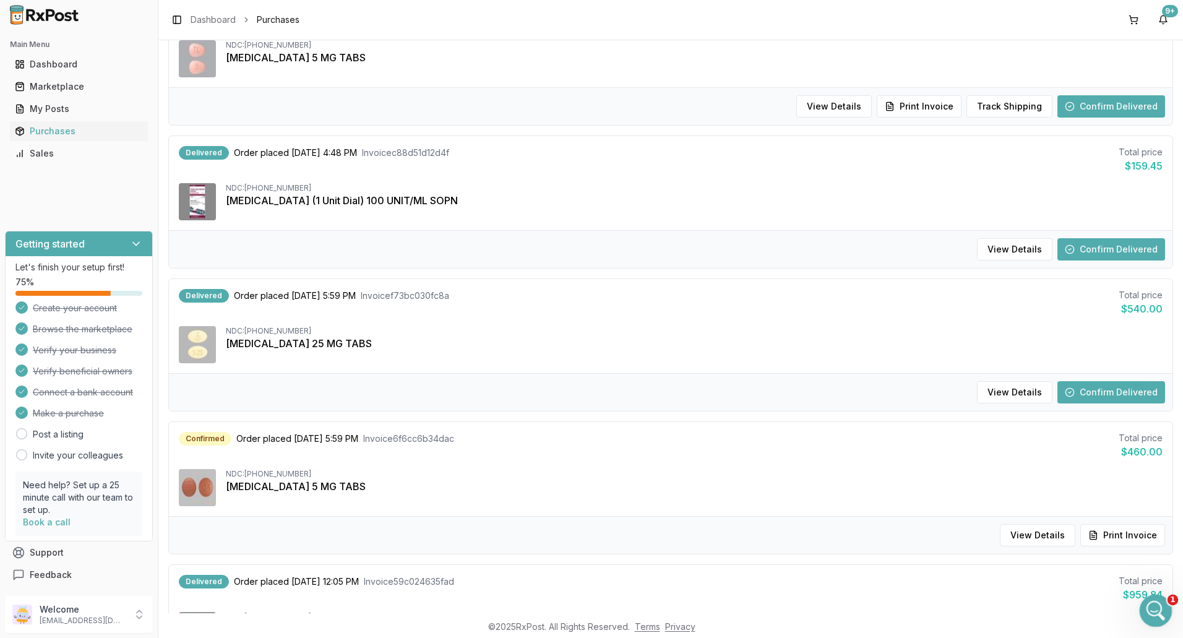
click at [1142, 612] on div "Open Intercom Messenger" at bounding box center [1153, 608] width 41 height 41
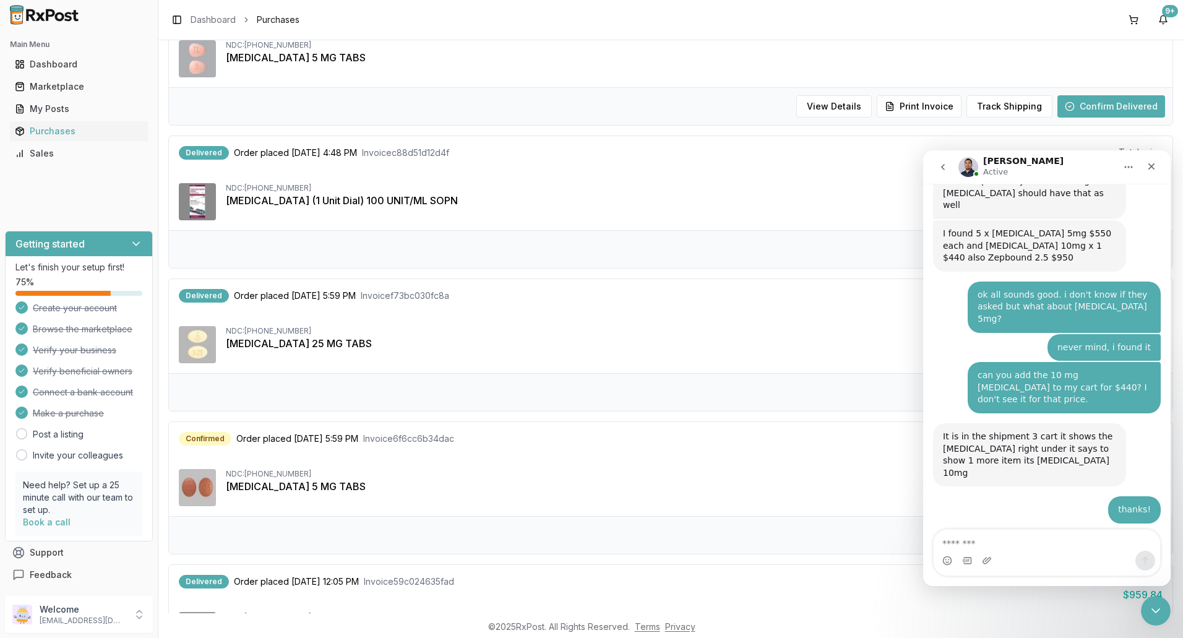
scroll to position [9643, 0]
type textarea "**********"
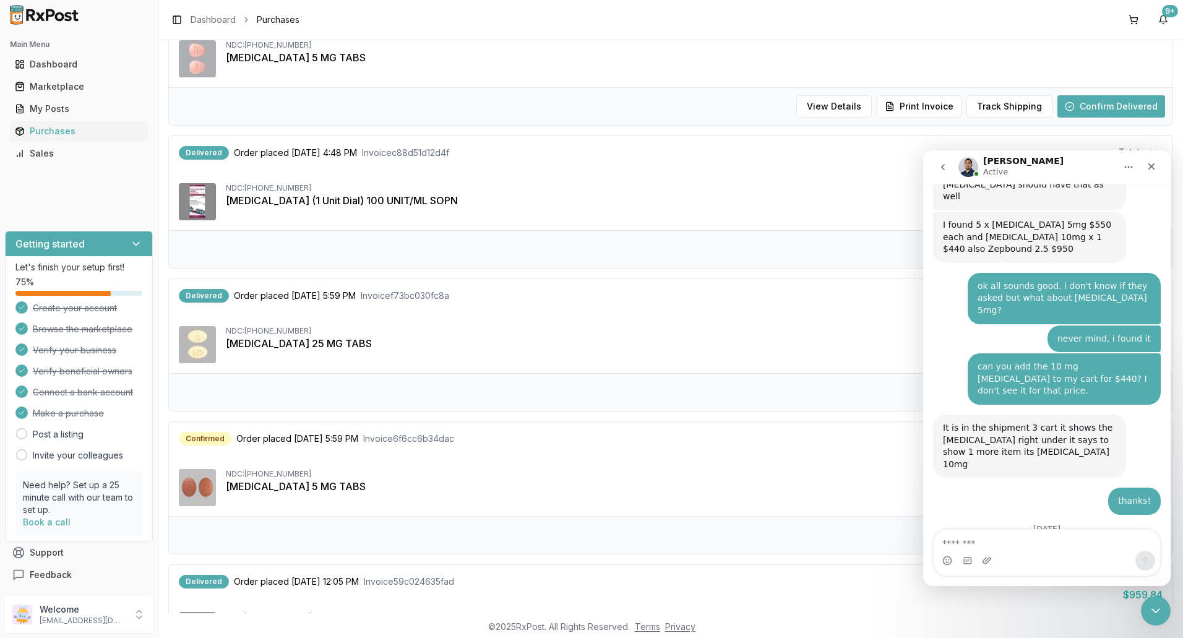
scroll to position [9708, 0]
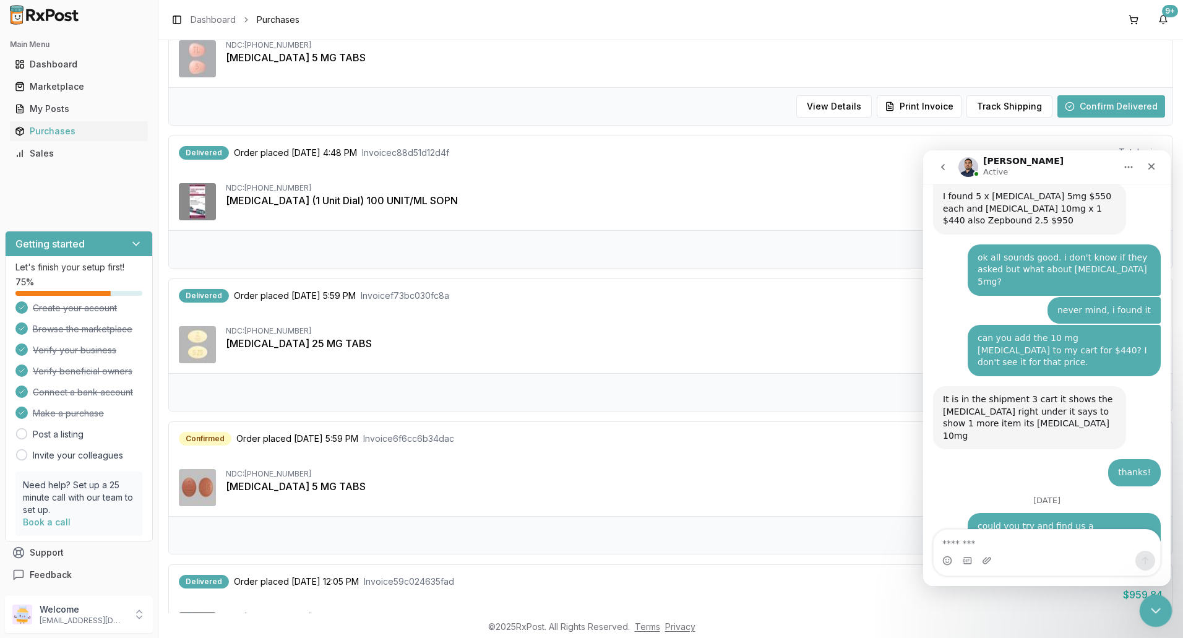
click at [1155, 615] on icon "Close Intercom Messenger" at bounding box center [1153, 608] width 15 height 15
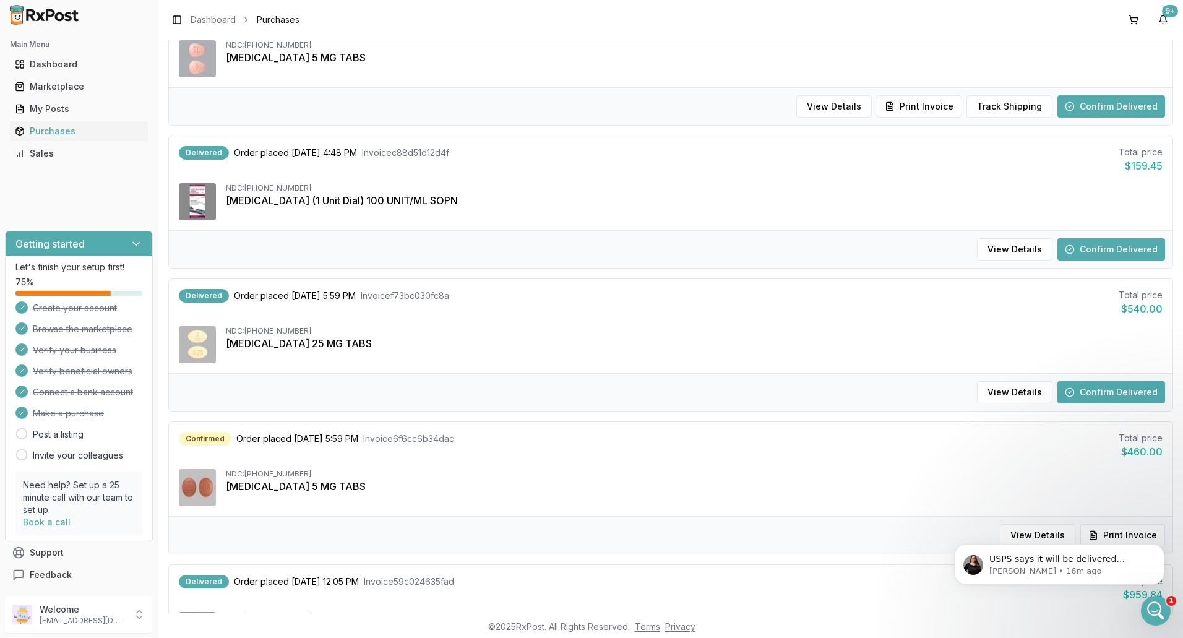
scroll to position [9769, 0]
click at [1112, 561] on p "USPS says it will be delivered [DATE]. Here is the tracking number for you 9210…" at bounding box center [1069, 559] width 160 height 12
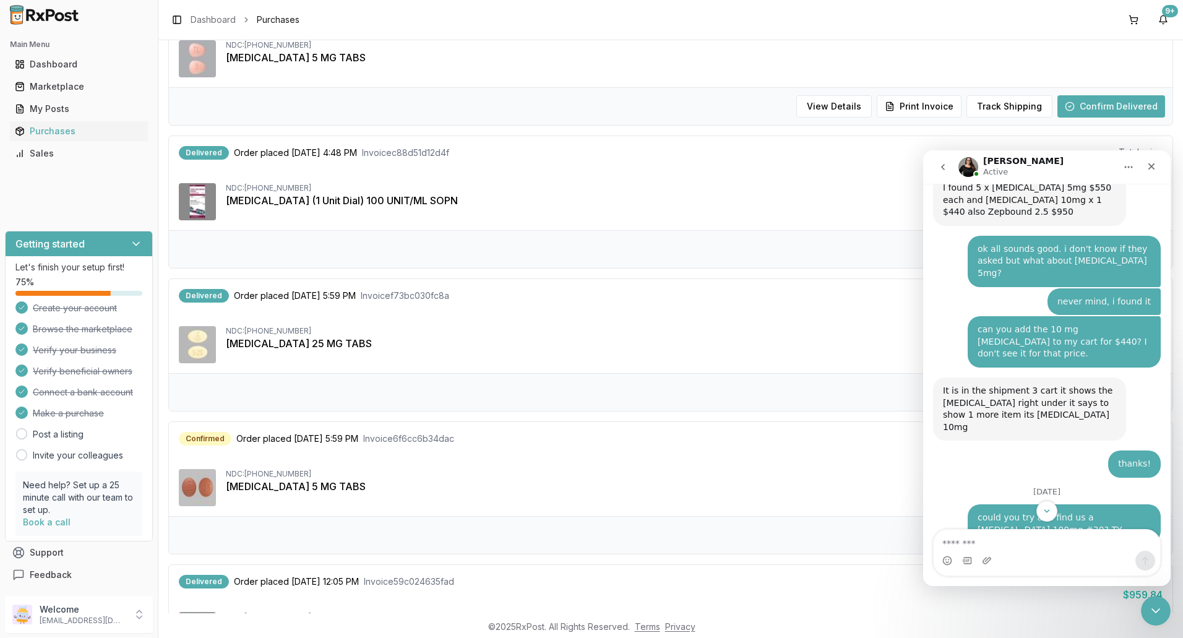
scroll to position [9790, 0]
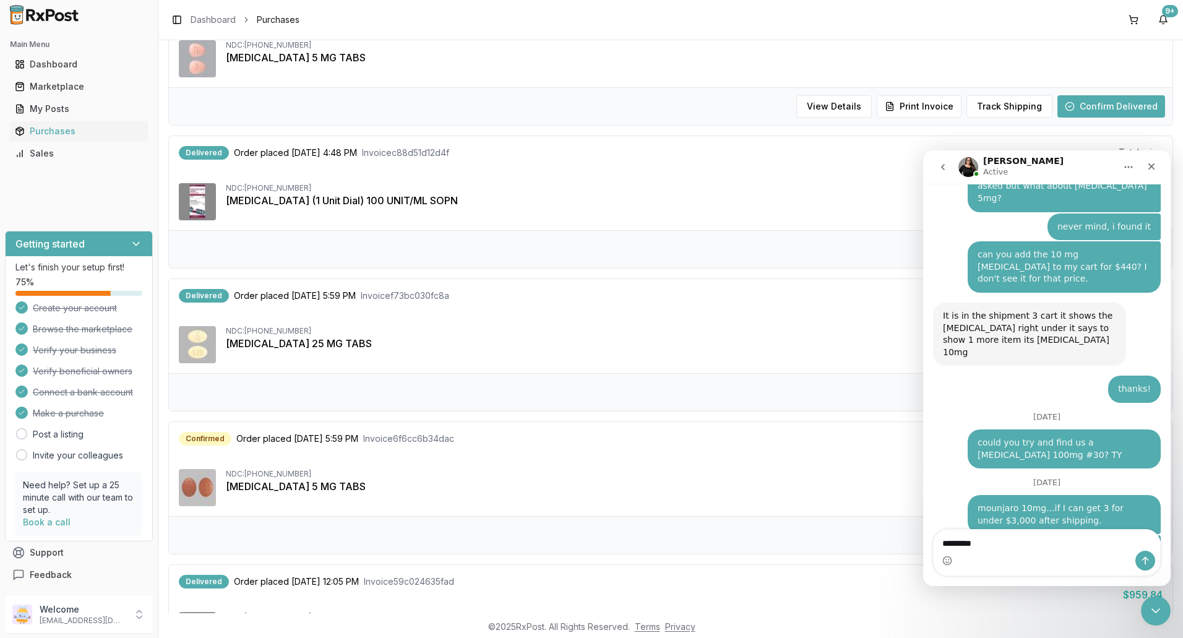
type textarea "**********"
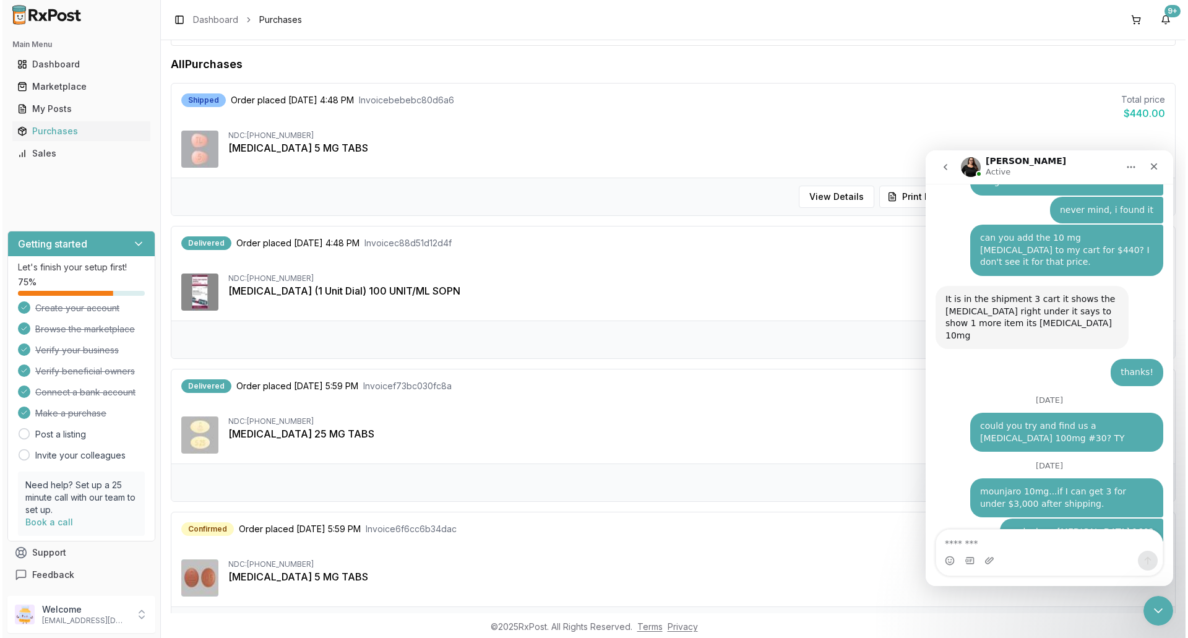
scroll to position [0, 0]
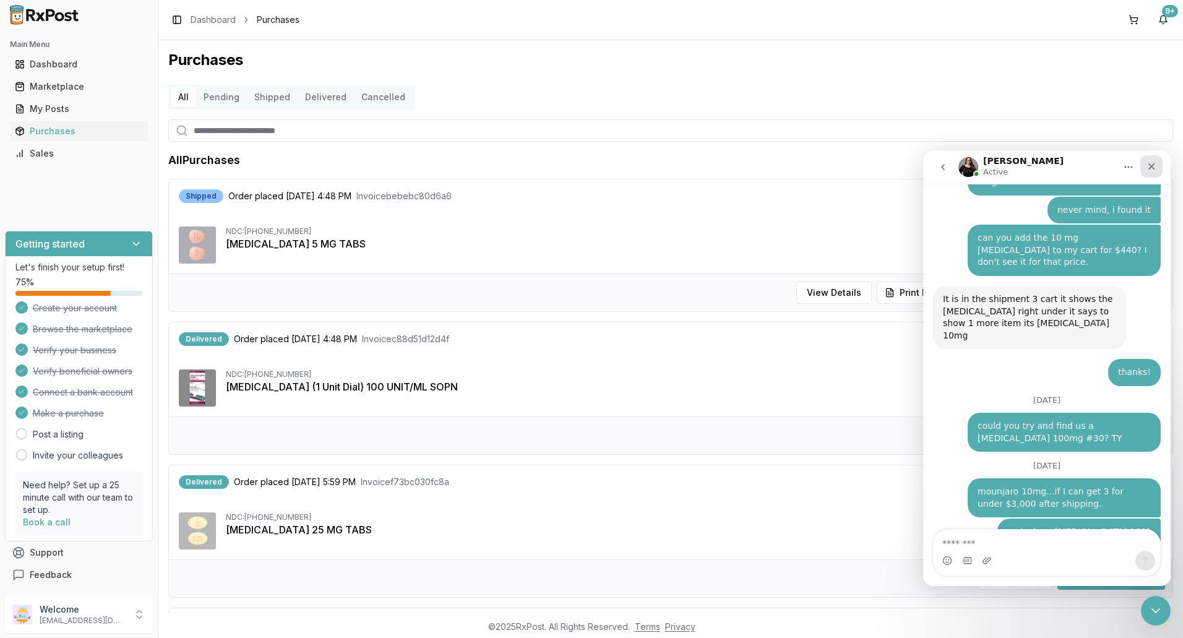
click at [1153, 168] on icon "Close" at bounding box center [1151, 166] width 7 height 7
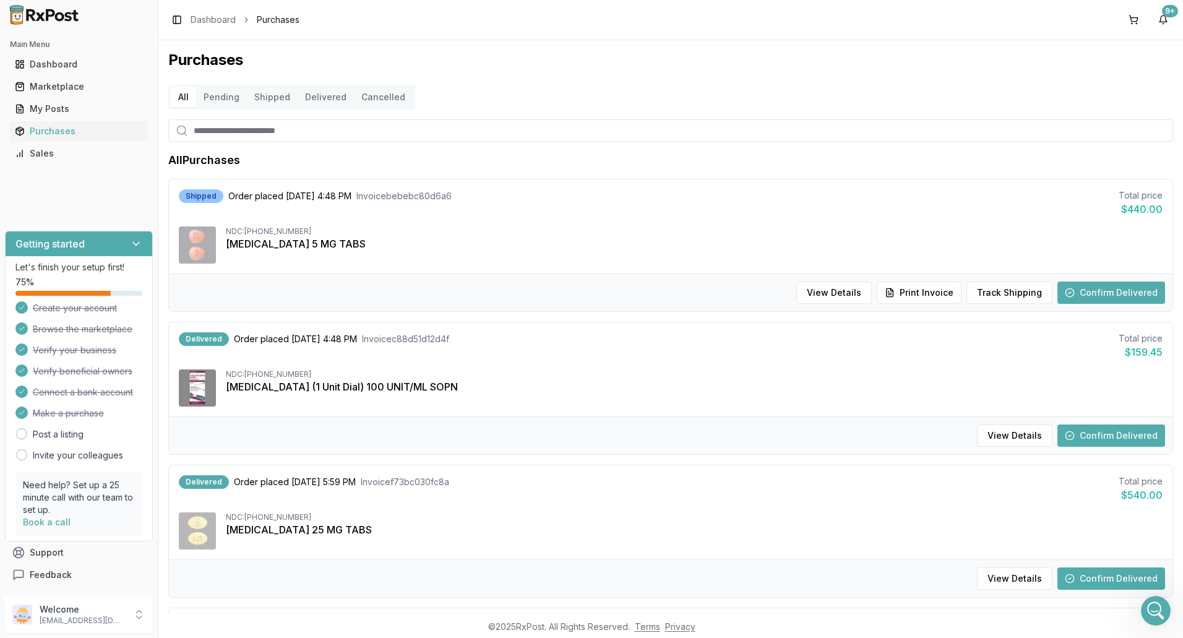
click at [1142, 434] on button "Confirm Delivered" at bounding box center [1111, 435] width 108 height 22
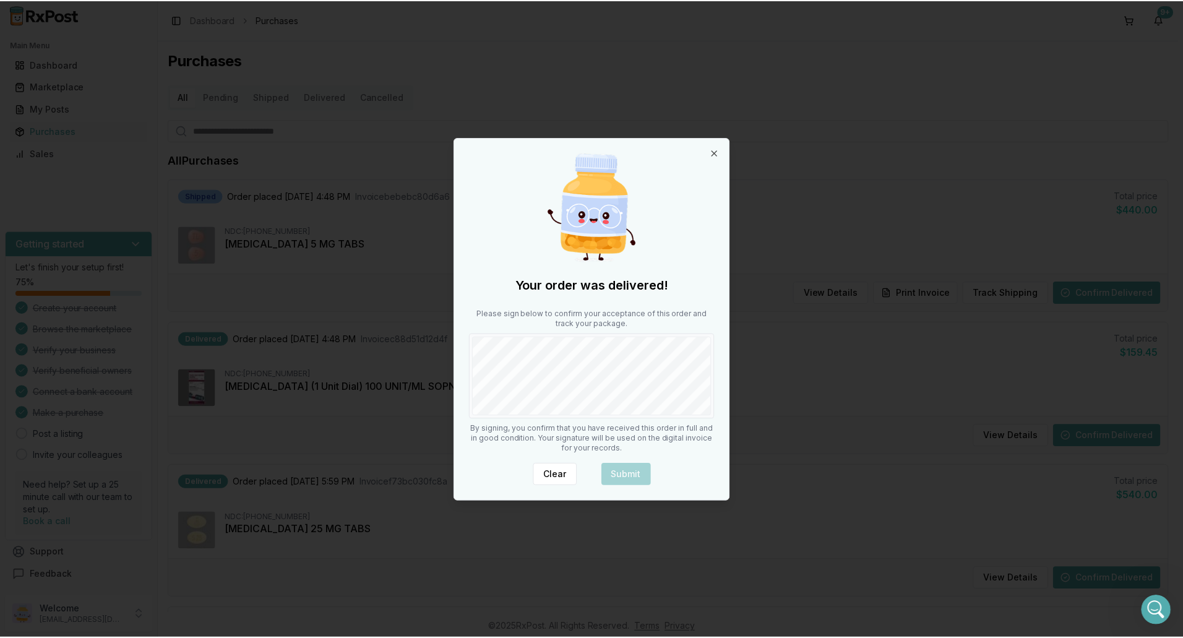
scroll to position [9844, 0]
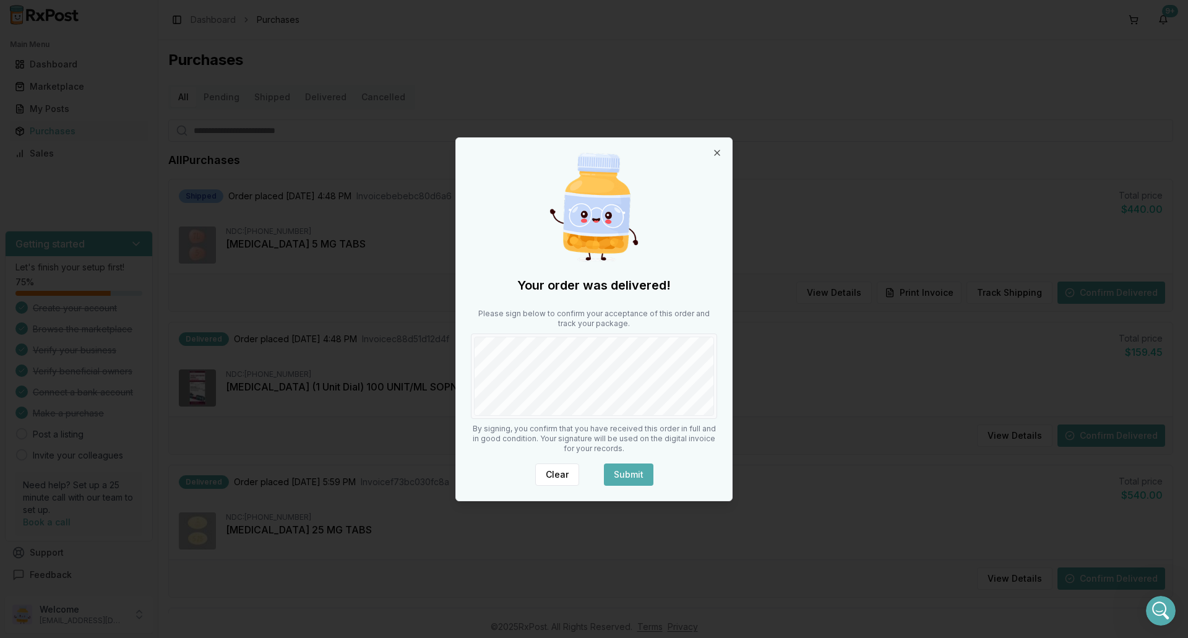
click at [622, 476] on button "Submit" at bounding box center [628, 474] width 49 height 22
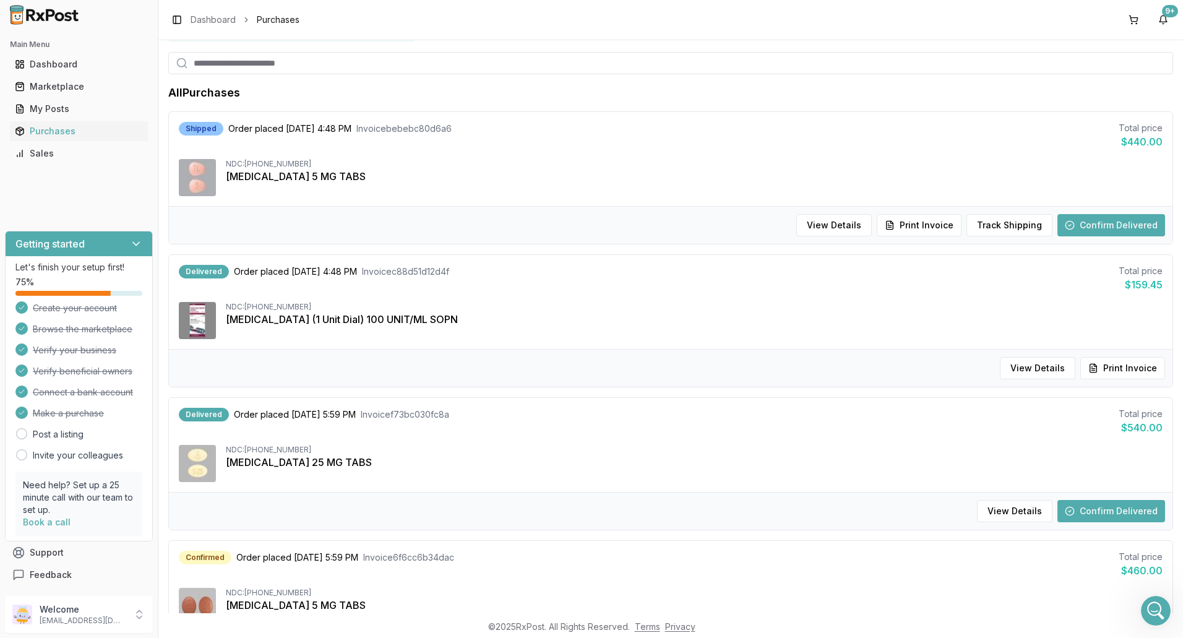
scroll to position [0, 0]
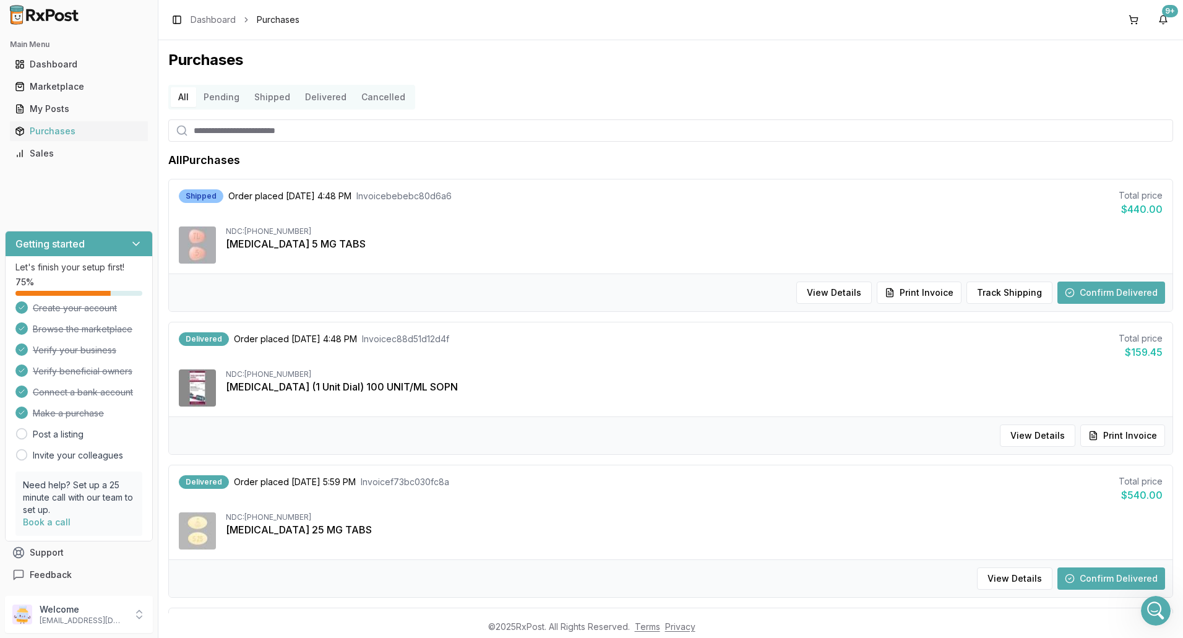
click at [183, 95] on button "All" at bounding box center [183, 97] width 25 height 20
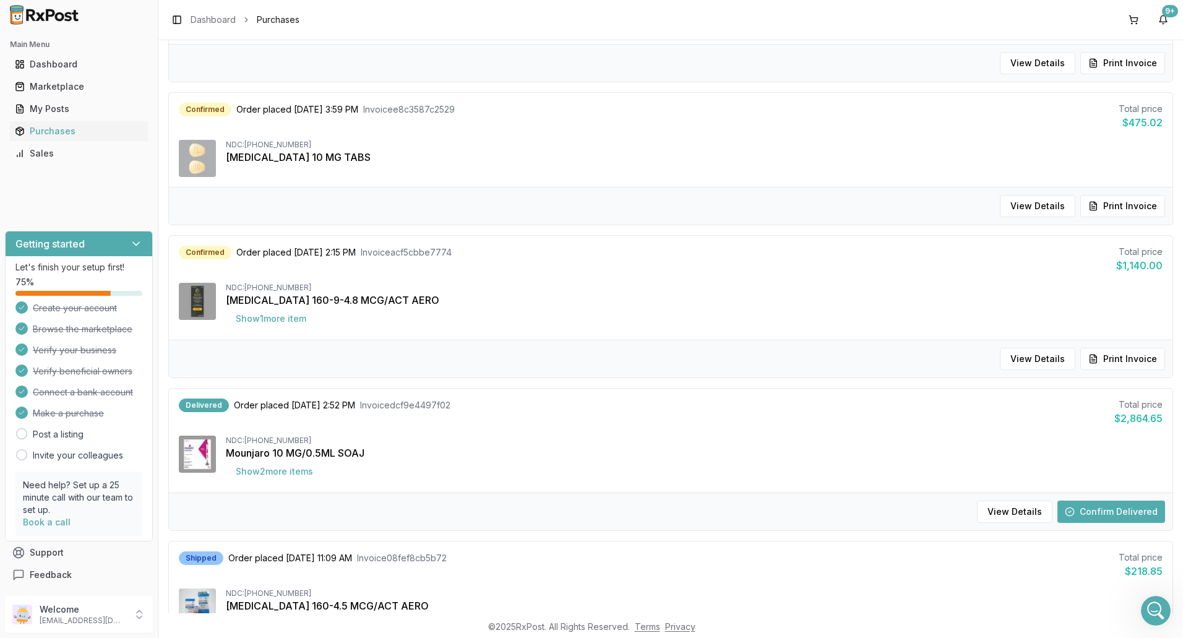
scroll to position [247, 0]
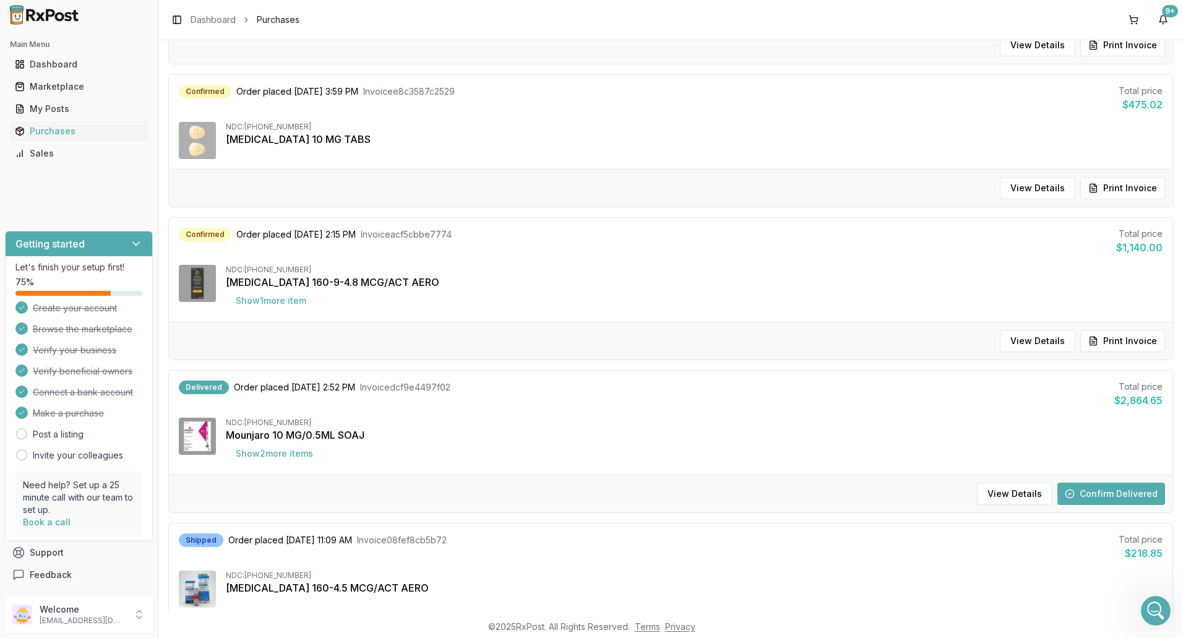
click at [1107, 498] on button "Confirm Delivered" at bounding box center [1111, 493] width 108 height 22
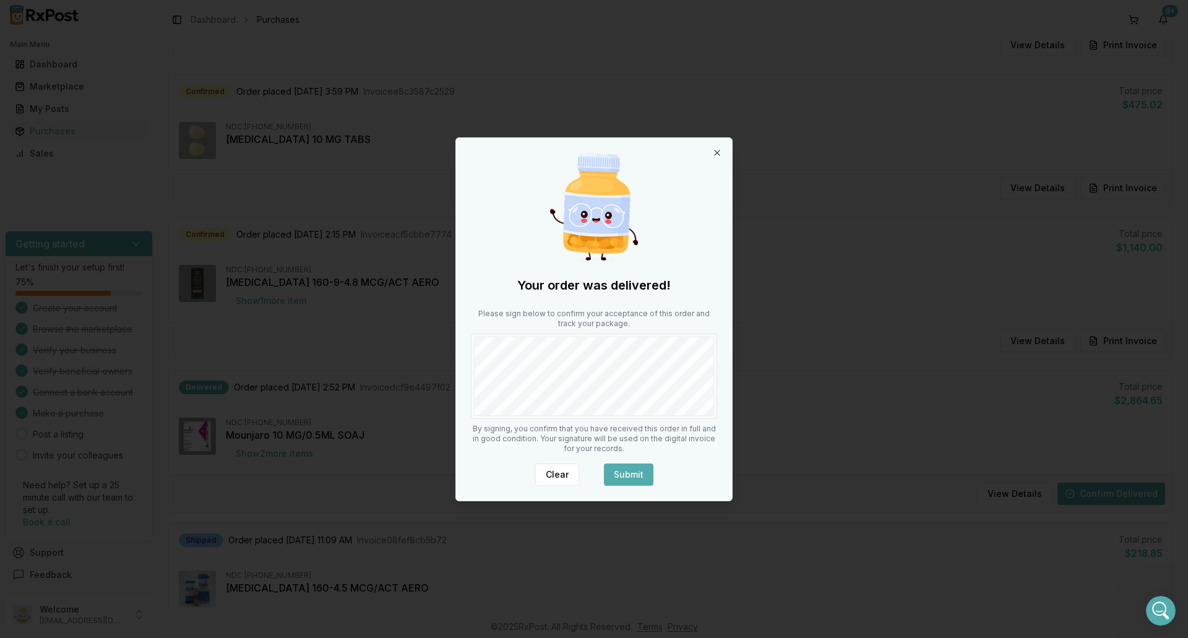
click at [639, 476] on button "Submit" at bounding box center [628, 474] width 49 height 22
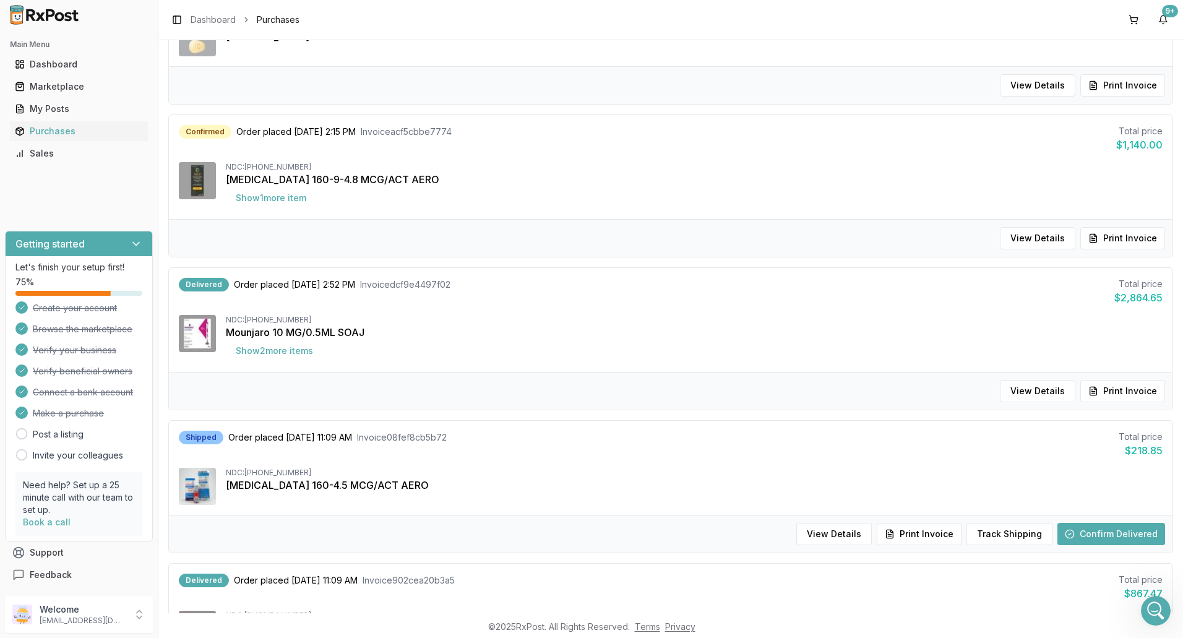
scroll to position [371, 0]
